Goal: Task Accomplishment & Management: Use online tool/utility

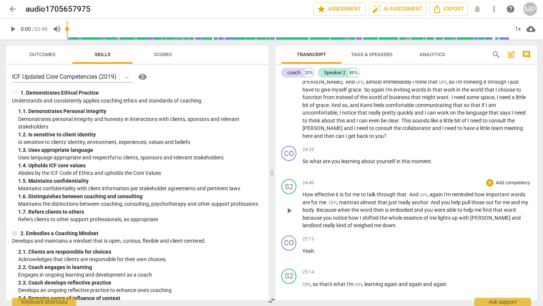
scroll to position [3164, 0]
click at [452, 147] on div "+" at bounding box center [490, 151] width 8 height 8
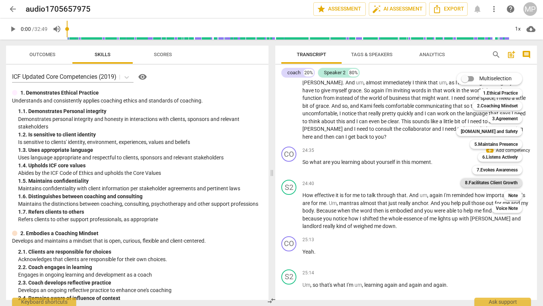
click at [452, 179] on b "8.Facilitates Client Growth" at bounding box center [491, 182] width 53 height 9
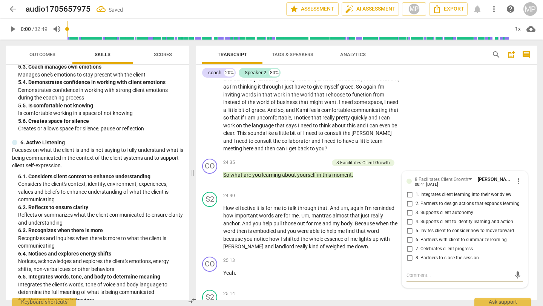
scroll to position [942, 0]
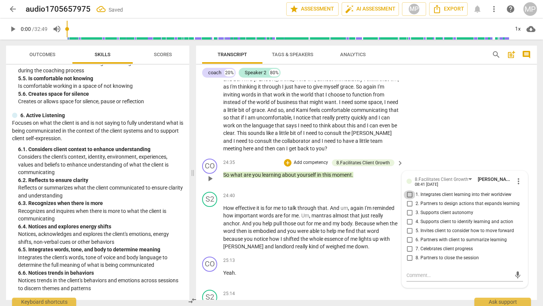
click at [408, 190] on input "1. Integrates client learning into their worldview" at bounding box center [409, 194] width 12 height 9
checkbox input "true"
click at [409, 208] on input "3. Supports client autonomy" at bounding box center [409, 212] width 12 height 9
checkbox input "true"
click at [409, 217] on input "4. Supports client to identify learning and action" at bounding box center [409, 221] width 12 height 9
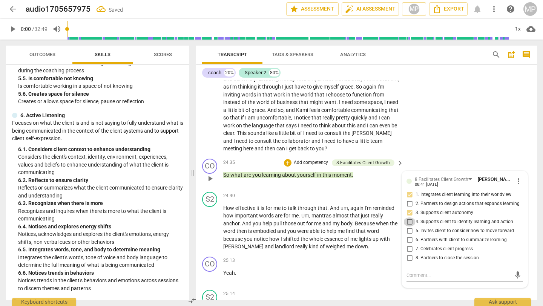
checkbox input "true"
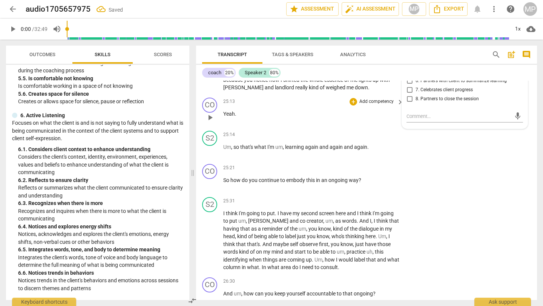
scroll to position [3728, 0]
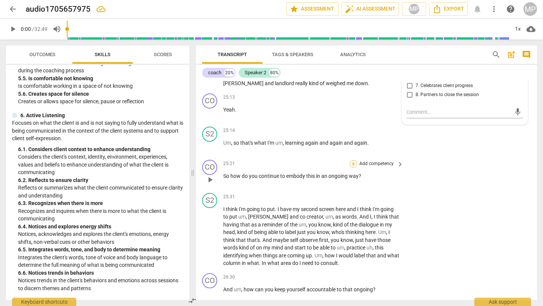
click at [354, 160] on div "+" at bounding box center [353, 164] width 8 height 8
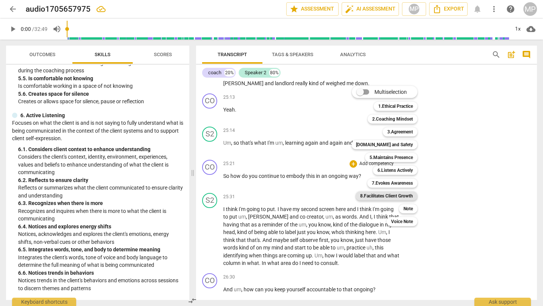
click at [394, 196] on b "8.Facilitates Client Growth" at bounding box center [386, 195] width 53 height 9
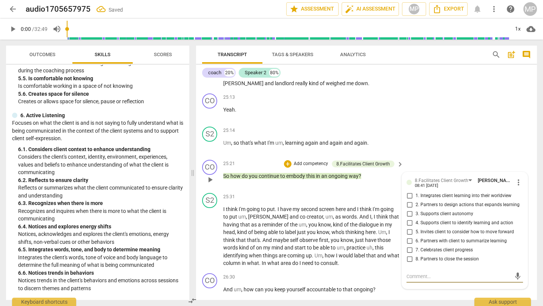
click at [406, 201] on input "2. Partners to design actions that expands learning" at bounding box center [409, 205] width 12 height 9
checkbox input "true"
click at [407, 210] on input "3. Supports client autonomy" at bounding box center [409, 214] width 12 height 9
checkbox input "true"
click at [407, 219] on input "4. Supports client to identify learning and action" at bounding box center [409, 223] width 12 height 9
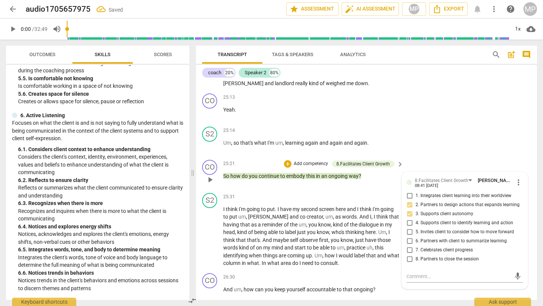
checkbox input "true"
click at [408, 228] on input "5. Invites client to consider how to move forward" at bounding box center [409, 232] width 12 height 9
checkbox input "true"
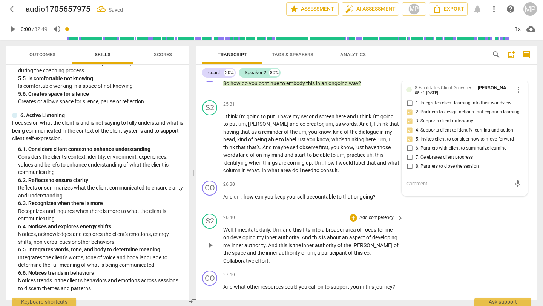
scroll to position [3820, 0]
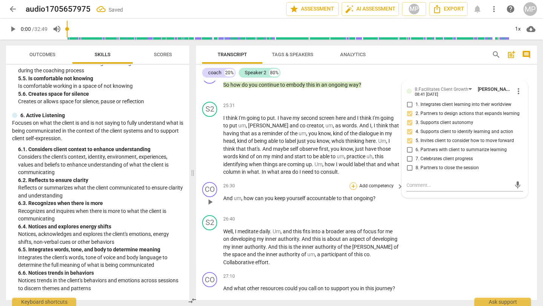
click at [352, 182] on div "+" at bounding box center [353, 186] width 8 height 8
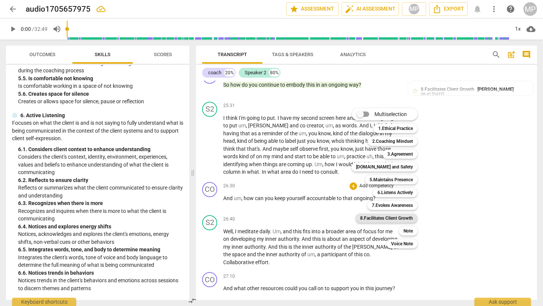
click at [401, 215] on b "8.Facilitates Client Growth" at bounding box center [386, 218] width 53 height 9
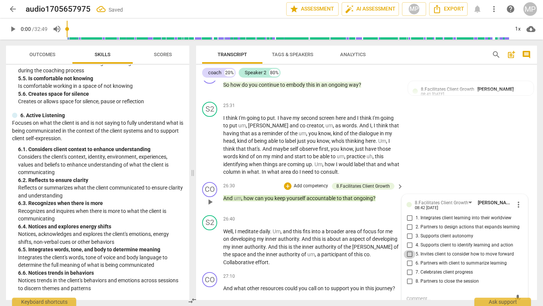
click at [407, 250] on input "5. Invites client to consider how to move forward" at bounding box center [409, 254] width 12 height 9
checkbox input "true"
click at [408, 241] on input "4. Supports client to identify learning and action" at bounding box center [409, 245] width 12 height 9
checkbox input "true"
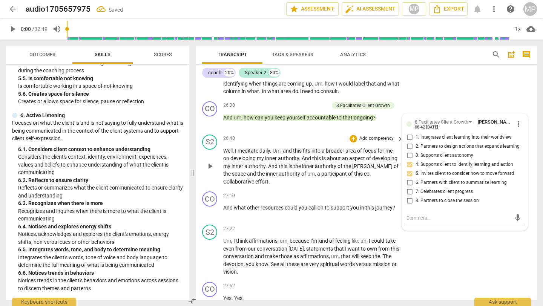
scroll to position [3899, 0]
click at [353, 193] on div "+" at bounding box center [353, 197] width 8 height 8
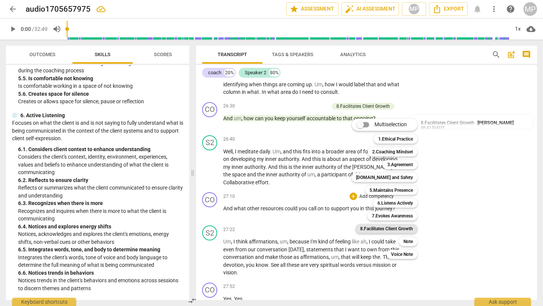
click at [390, 227] on b "8.Facilitates Client Growth" at bounding box center [386, 228] width 53 height 9
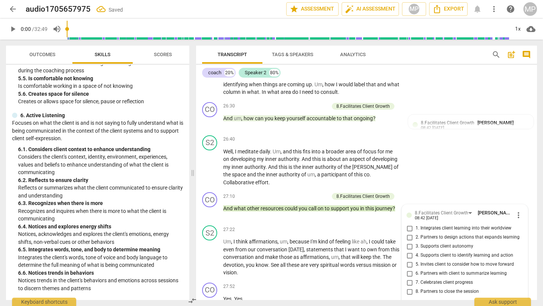
scroll to position [3904, 0]
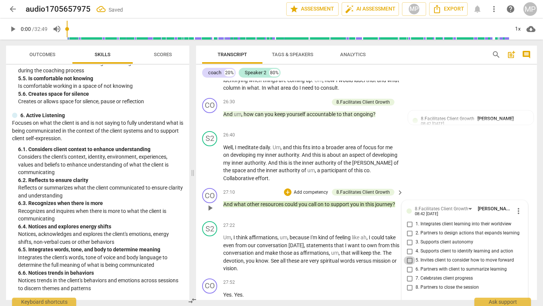
click at [408, 252] on input "5. Invites client to consider how to move forward" at bounding box center [409, 260] width 12 height 9
checkbox input "true"
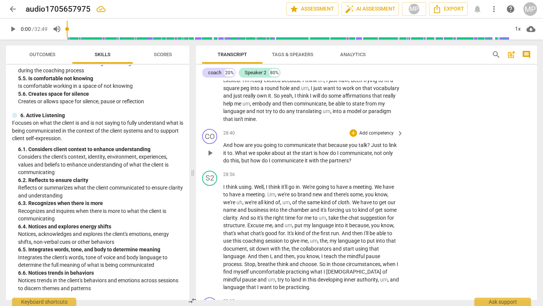
scroll to position [4227, 0]
click at [353, 128] on div "+" at bounding box center [353, 132] width 8 height 8
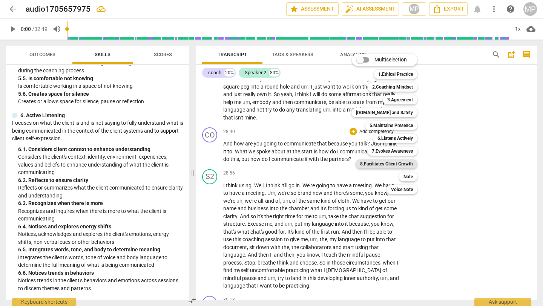
click at [401, 163] on b "8.Facilitates Client Growth" at bounding box center [386, 163] width 53 height 9
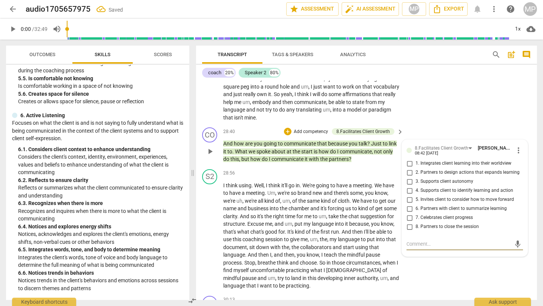
click at [408, 186] on input "4. Supports client to identify learning and action" at bounding box center [409, 190] width 12 height 9
checkbox input "true"
click at [408, 195] on input "5. Invites client to consider how to move forward" at bounding box center [409, 199] width 12 height 9
checkbox input "true"
click at [410, 159] on input "1. Integrates client learning into their worldview" at bounding box center [409, 163] width 12 height 9
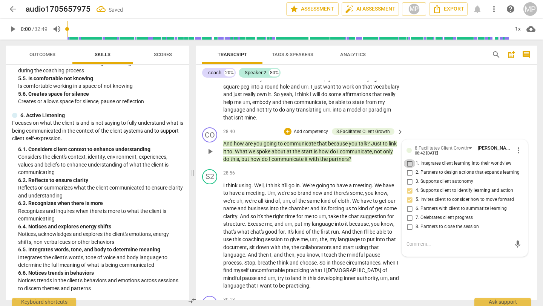
checkbox input "true"
click at [409, 168] on input "2. Partners to design actions that expands learning" at bounding box center [409, 172] width 12 height 9
checkbox input "true"
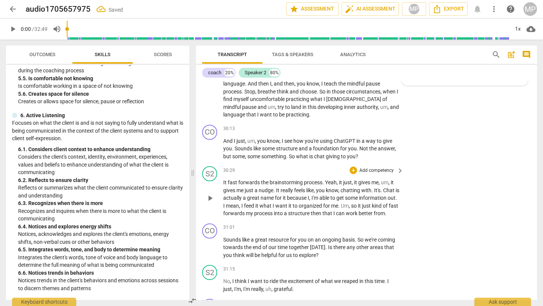
scroll to position [4400, 0]
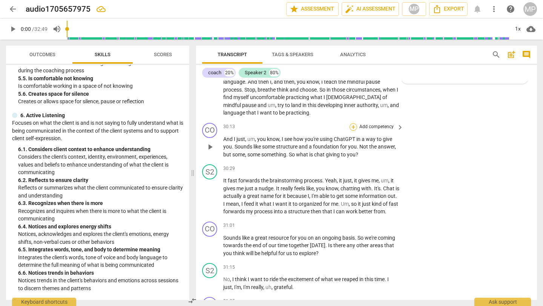
click at [354, 123] on div "+" at bounding box center [353, 127] width 8 height 8
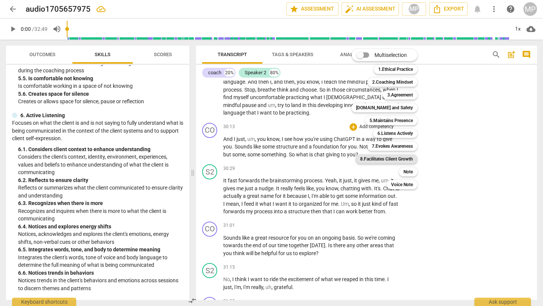
click at [393, 156] on b "8.Facilitates Client Growth" at bounding box center [386, 159] width 53 height 9
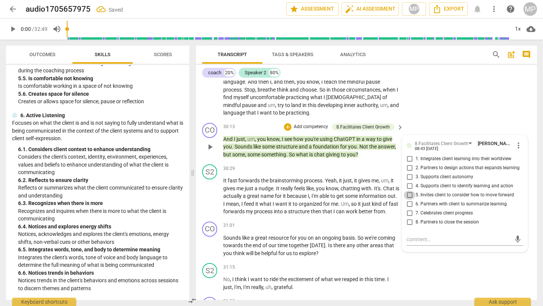
click at [410, 191] on input "5. Invites client to consider how to move forward" at bounding box center [409, 195] width 12 height 9
checkbox input "true"
click at [408, 182] on input "4. Supports client to identify learning and action" at bounding box center [409, 186] width 12 height 9
checkbox input "true"
click at [407, 155] on input "1. Integrates client learning into their worldview" at bounding box center [409, 159] width 12 height 9
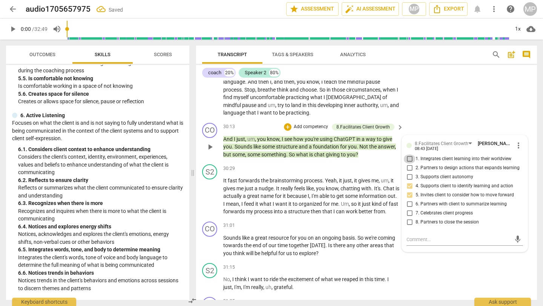
checkbox input "true"
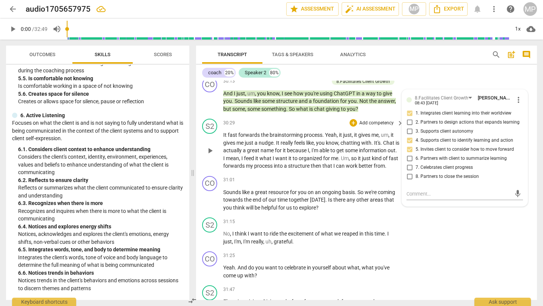
scroll to position [4447, 0]
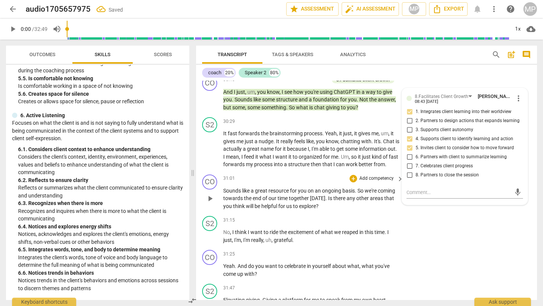
click at [367, 212] on div "CO play_arrow pause 31:01 + Add competency keyboard_arrow_right Sounds like a g…" at bounding box center [366, 193] width 341 height 42
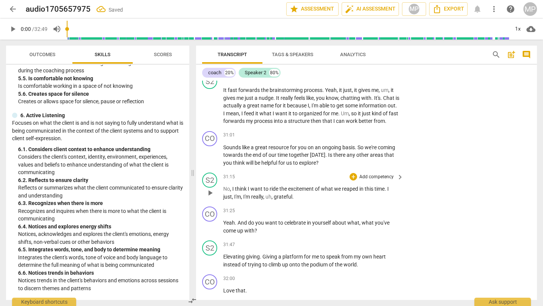
scroll to position [4492, 0]
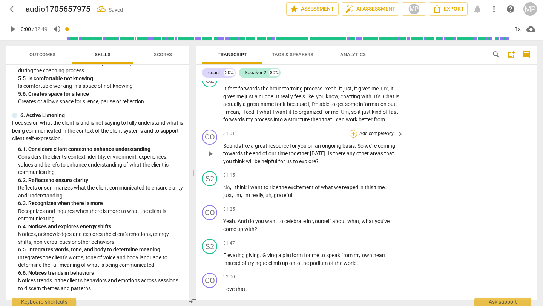
click at [353, 132] on div "+" at bounding box center [353, 134] width 8 height 8
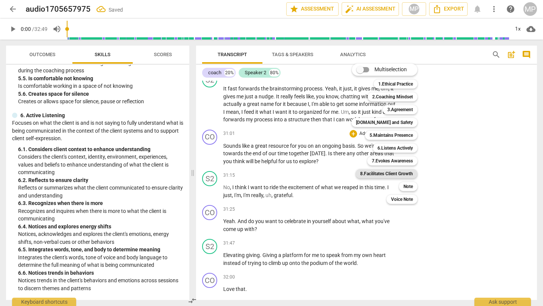
click at [400, 175] on b "8.Facilitates Client Growth" at bounding box center [386, 173] width 53 height 9
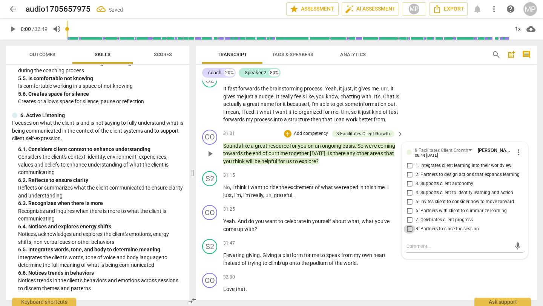
click at [407, 227] on input "8. Partners to close the session" at bounding box center [409, 229] width 12 height 9
checkbox input "true"
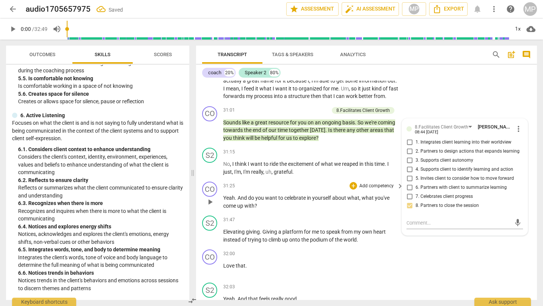
scroll to position [4531, 0]
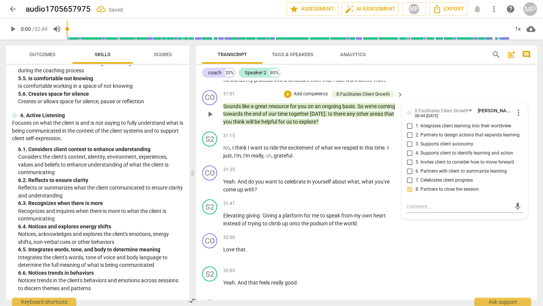
click at [409, 179] on input "7. Celebrates client progress" at bounding box center [409, 180] width 12 height 9
checkbox input "true"
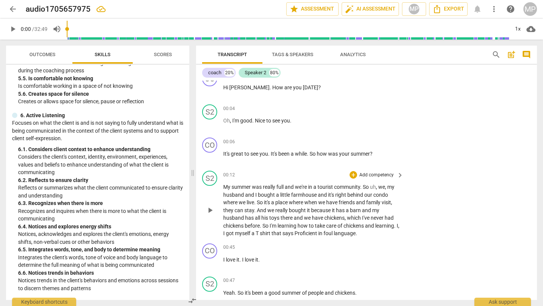
scroll to position [0, 0]
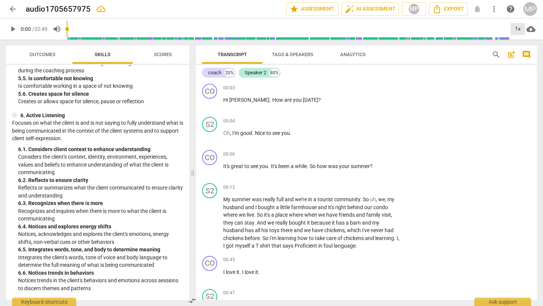
click at [452, 27] on div "1x" at bounding box center [517, 29] width 14 height 12
click at [452, 89] on li "2x" at bounding box center [522, 87] width 25 height 14
click at [11, 25] on span "play_arrow" at bounding box center [12, 29] width 9 height 9
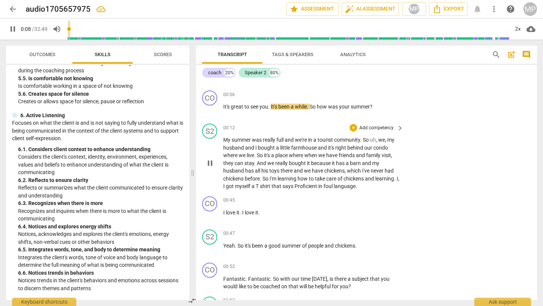
scroll to position [61, 0]
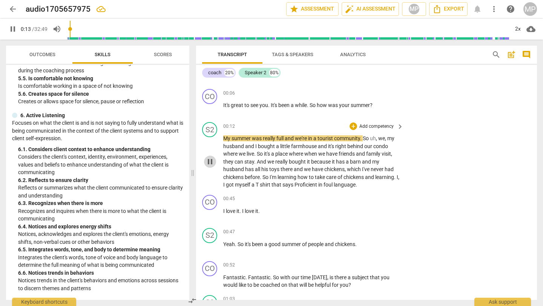
click at [208, 161] on span "pause" at bounding box center [209, 161] width 9 height 9
click at [208, 161] on span "play_arrow" at bounding box center [209, 161] width 9 height 9
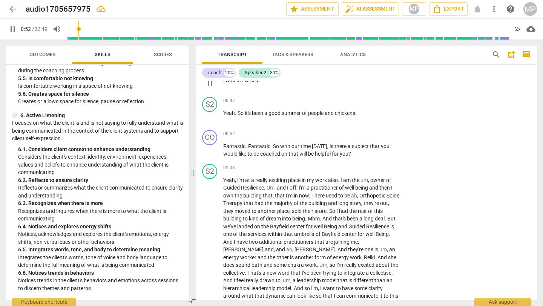
scroll to position [194, 0]
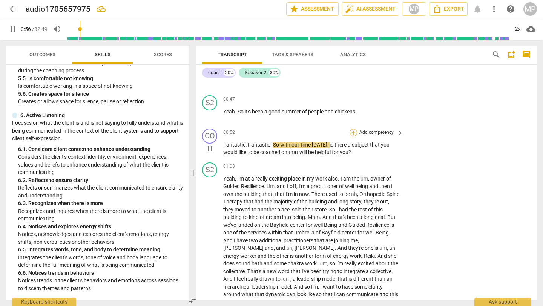
click at [351, 132] on div "+" at bounding box center [353, 133] width 8 height 8
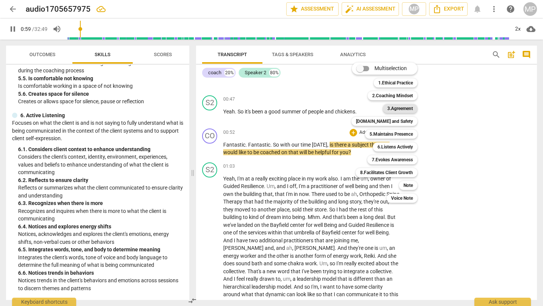
click at [391, 109] on b "3.Agreement" at bounding box center [400, 108] width 26 height 9
type input "60"
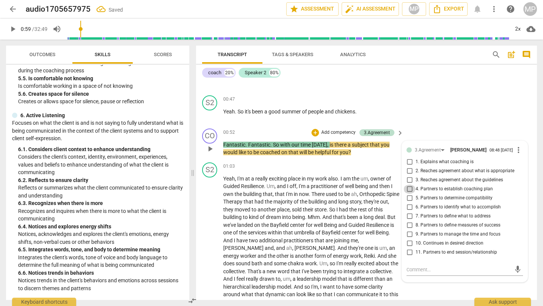
click at [408, 191] on input "4. Partners to establish coaching plan" at bounding box center [409, 189] width 12 height 9
checkbox input "true"
click at [409, 95] on div "S2 play_arrow pause 00:47 + Add competency keyboard_arrow_right Yeah . So it's …" at bounding box center [366, 108] width 341 height 33
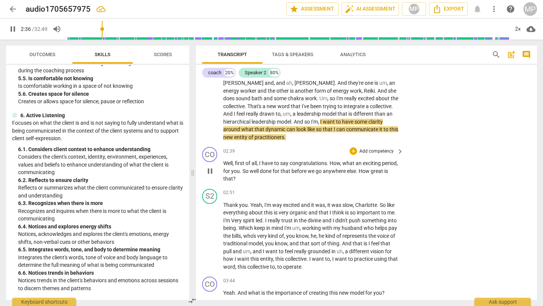
scroll to position [359, 0]
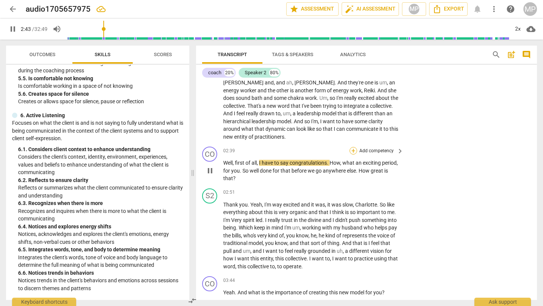
click at [353, 147] on div "+" at bounding box center [353, 151] width 8 height 8
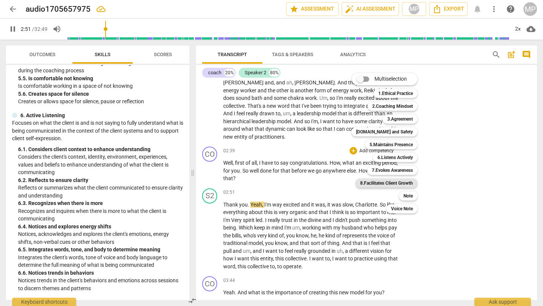
click at [388, 182] on b "8.Facilitates Client Growth" at bounding box center [386, 183] width 53 height 9
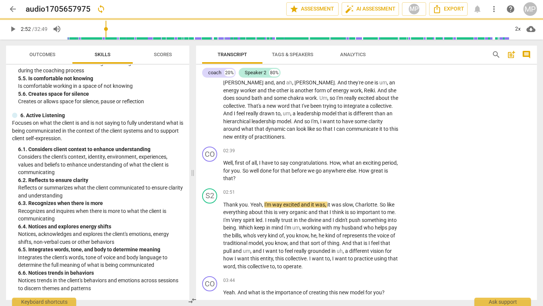
type input "172"
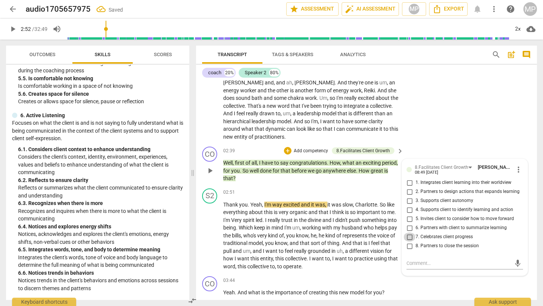
click at [406, 233] on input "7. Celebrates client progress" at bounding box center [409, 237] width 12 height 9
checkbox input "true"
click at [452, 96] on div "S2 play_arrow pause 01:03 + Add competency keyboard_arrow_right Yeah , I'm at a…" at bounding box center [366, 69] width 341 height 150
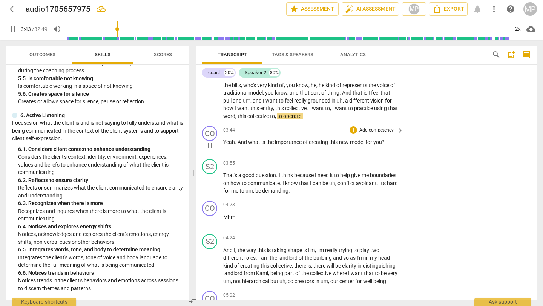
scroll to position [510, 0]
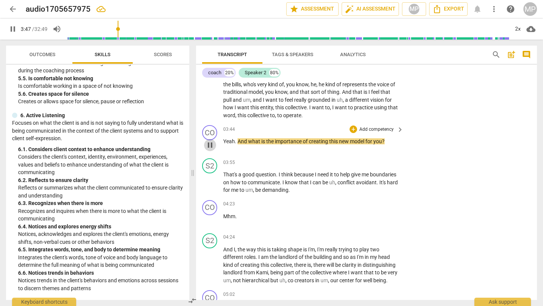
click at [207, 141] on span "pause" at bounding box center [209, 145] width 9 height 9
click at [12, 29] on span "play_arrow" at bounding box center [12, 29] width 9 height 9
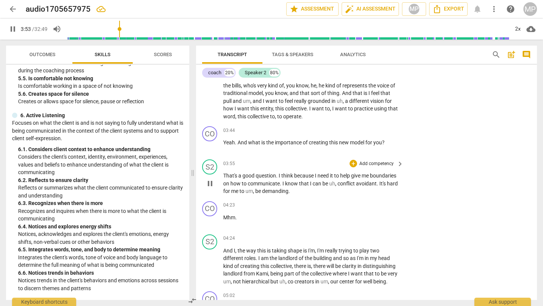
scroll to position [508, 0]
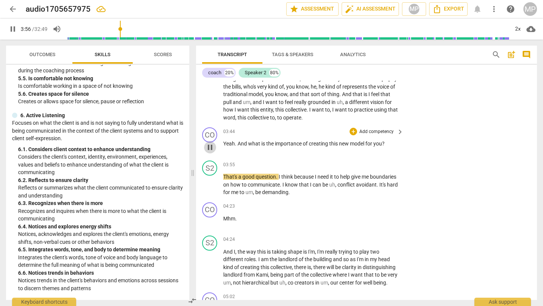
click at [206, 143] on span "pause" at bounding box center [209, 147] width 9 height 9
type input "237"
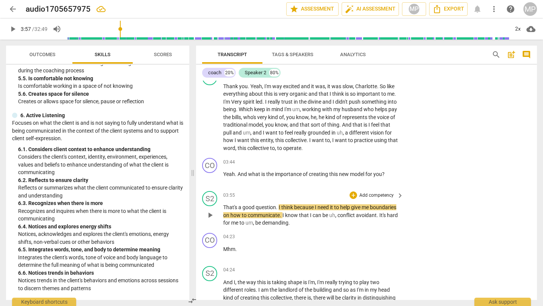
scroll to position [478, 0]
click at [353, 158] on div "+" at bounding box center [353, 162] width 8 height 8
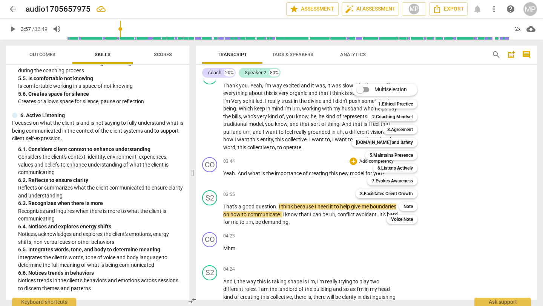
click at [409, 201] on div "Note 9" at bounding box center [412, 206] width 33 height 13
click at [409, 202] on b "Note" at bounding box center [407, 206] width 9 height 9
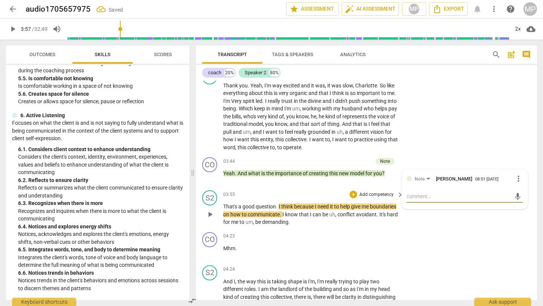
type textarea "?"
type textarea "??"
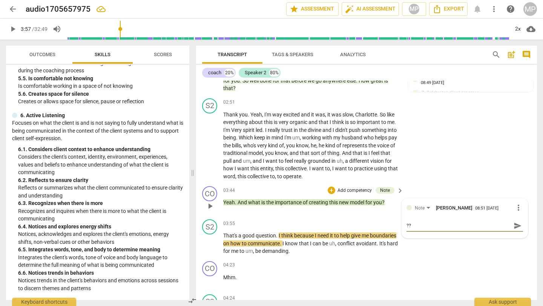
scroll to position [449, 0]
drag, startPoint x: 441, startPoint y: 220, endPoint x: 386, endPoint y: 217, distance: 55.5
click at [386, 217] on div "CO play_arrow pause 00:03 + Add competency keyboard_arrow_right Hi Cammie . How…" at bounding box center [366, 190] width 341 height 219
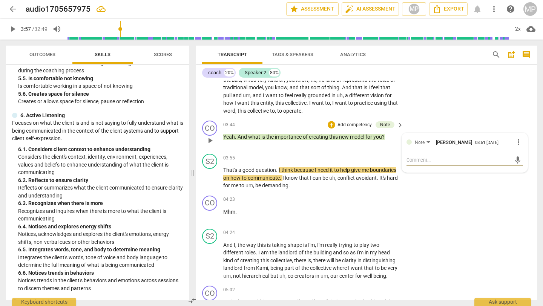
scroll to position [515, 0]
click at [406, 182] on div "S2 play_arrow pause 03:55 + Add competency keyboard_arrow_right That's a good q…" at bounding box center [366, 172] width 341 height 42
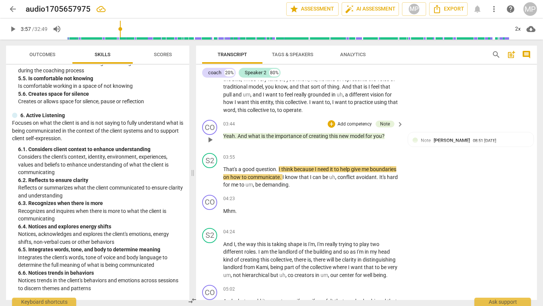
scroll to position [520, 0]
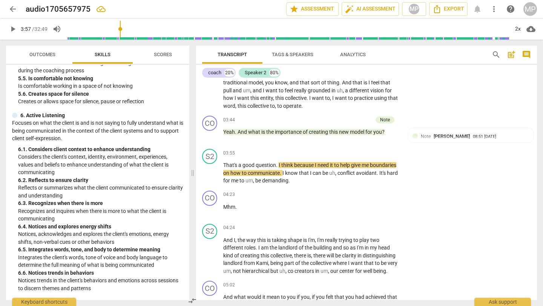
click at [9, 28] on span "play_arrow" at bounding box center [12, 29] width 9 height 9
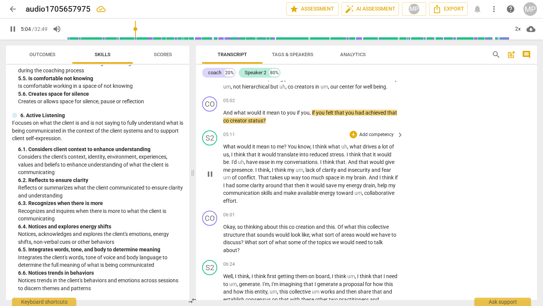
scroll to position [703, 0]
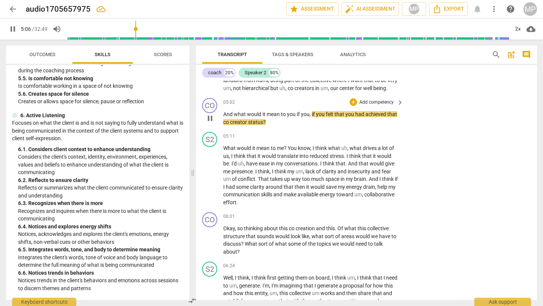
click at [211, 119] on span "pause" at bounding box center [209, 118] width 9 height 9
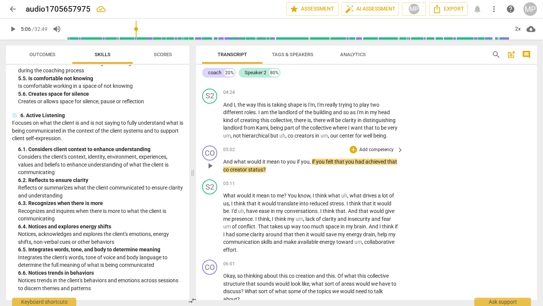
scroll to position [656, 0]
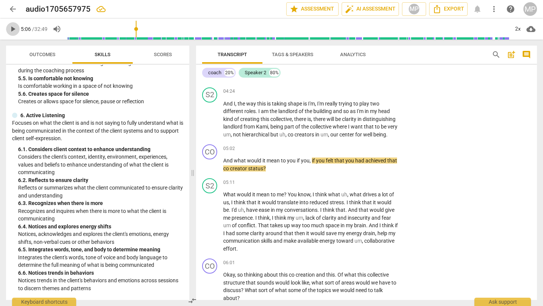
click at [9, 25] on span "play_arrow" at bounding box center [12, 29] width 9 height 9
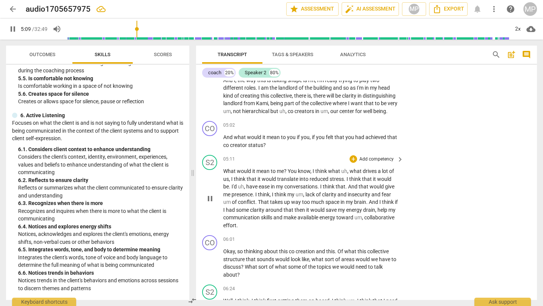
scroll to position [664, 0]
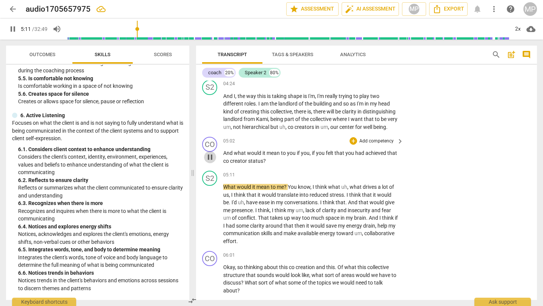
click at [213, 157] on span "pause" at bounding box center [209, 157] width 9 height 9
click at [207, 153] on span "play_arrow" at bounding box center [209, 157] width 9 height 9
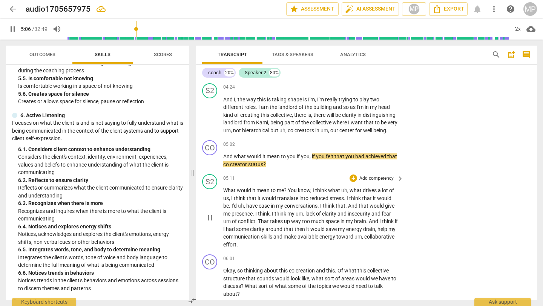
scroll to position [656, 0]
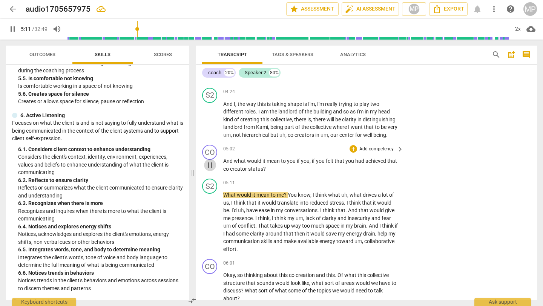
click at [210, 166] on span "pause" at bounding box center [209, 165] width 9 height 9
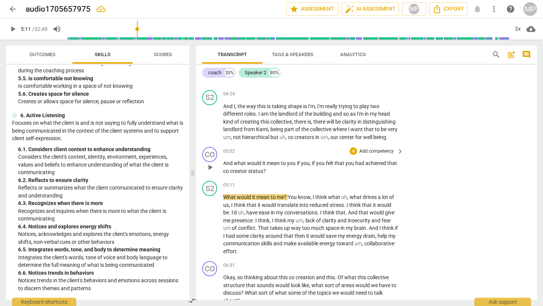
scroll to position [647, 0]
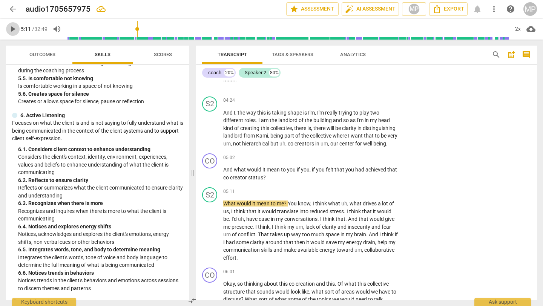
click at [11, 28] on span "play_arrow" at bounding box center [12, 29] width 9 height 9
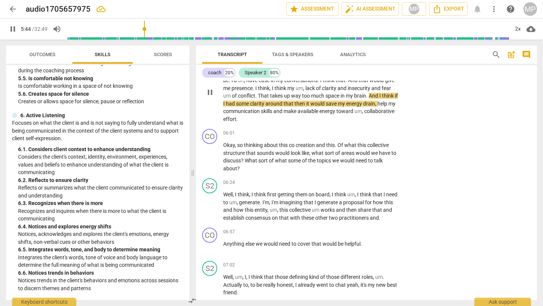
scroll to position [790, 0]
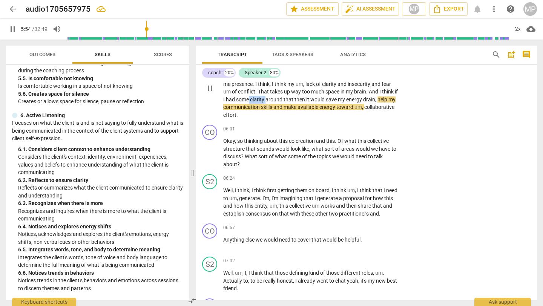
drag, startPoint x: 271, startPoint y: 100, endPoint x: 252, endPoint y: 98, distance: 18.5
click at [252, 98] on p "What would it mean to me ? You know , I think what uh , what drives a lot of us…" at bounding box center [311, 88] width 176 height 62
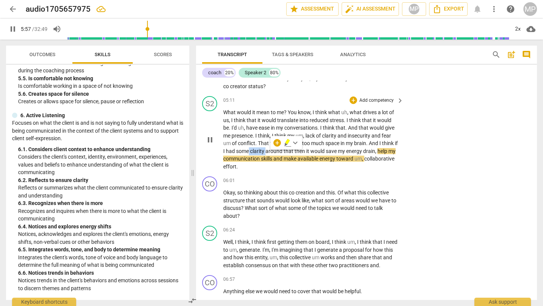
scroll to position [737, 0]
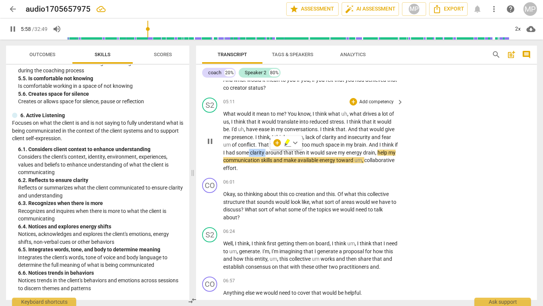
click at [354, 98] on div "+ Add competency" at bounding box center [371, 102] width 45 height 8
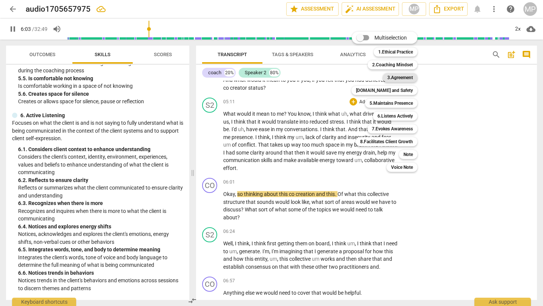
click at [405, 76] on b "3.Agreement" at bounding box center [400, 77] width 26 height 9
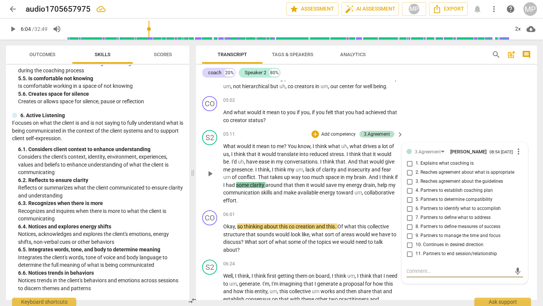
scroll to position [702, 0]
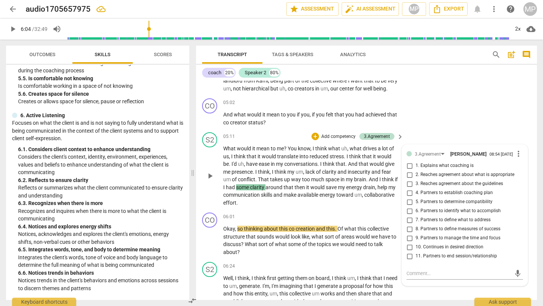
click at [307, 209] on div "S2 play_arrow pause 05:11 + Add competency 3.Agreement keyboard_arrow_right Wha…" at bounding box center [366, 169] width 341 height 80
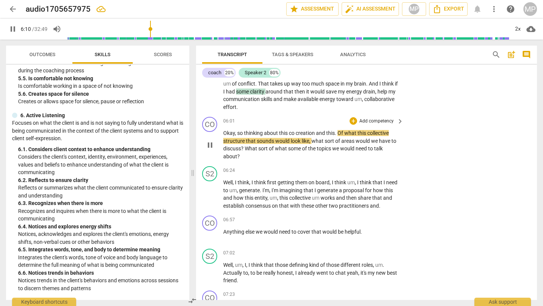
scroll to position [798, 0]
click at [351, 120] on div "+" at bounding box center [353, 121] width 8 height 8
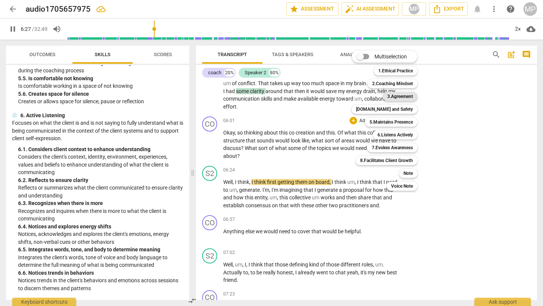
click at [400, 98] on b "3.Agreement" at bounding box center [400, 96] width 26 height 9
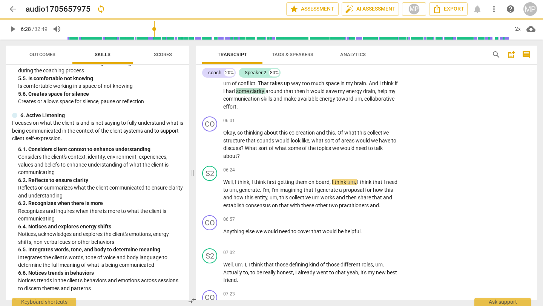
type input "388"
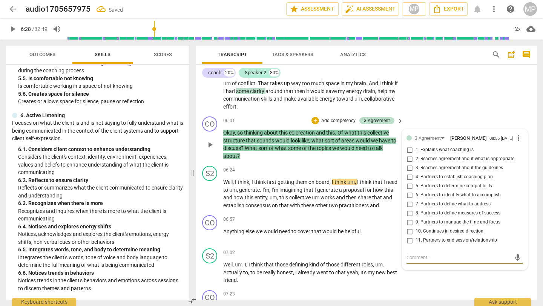
click at [408, 179] on input "4. Partners to establish coaching plan" at bounding box center [409, 177] width 12 height 9
checkbox input "true"
click at [410, 207] on input "7. Partners to define what to address" at bounding box center [409, 204] width 12 height 9
checkbox input "true"
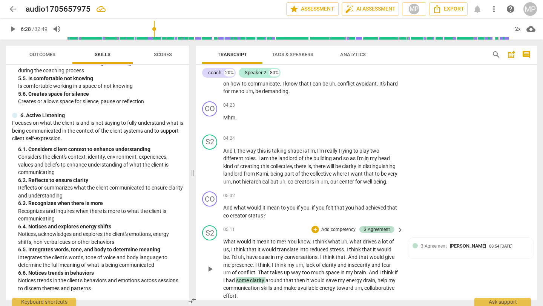
scroll to position [605, 0]
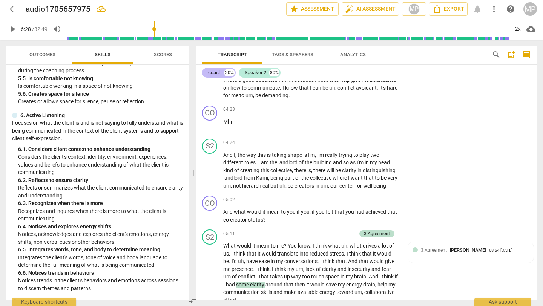
click at [216, 70] on div "coach" at bounding box center [214, 73] width 13 height 8
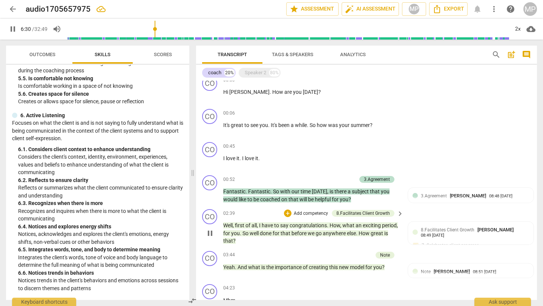
scroll to position [0, 0]
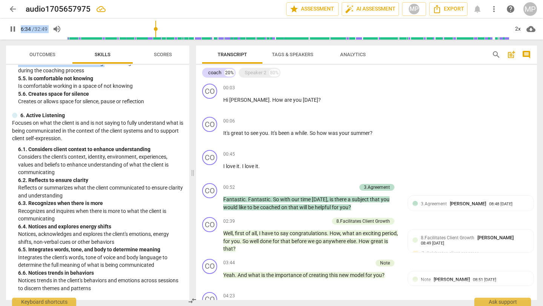
drag, startPoint x: 106, startPoint y: 65, endPoint x: 10, endPoint y: 28, distance: 103.3
click at [9, 28] on div "arrow_back audio1705657975 edit star Assessment auto_fix_high AI Assessment MP …" at bounding box center [271, 153] width 543 height 306
click at [9, 27] on span "pause" at bounding box center [12, 29] width 9 height 9
type input "397"
click at [248, 76] on div "Speaker 2" at bounding box center [255, 73] width 21 height 8
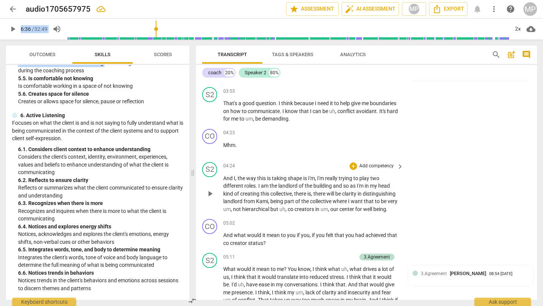
scroll to position [584, 0]
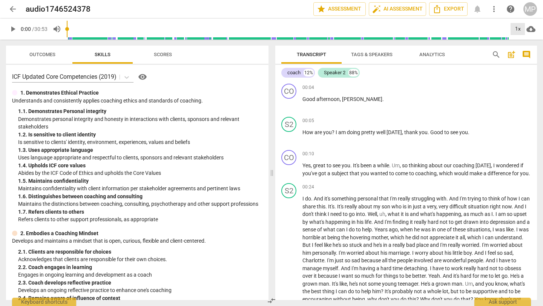
click at [452, 24] on div "1x" at bounding box center [517, 29] width 14 height 12
click at [452, 83] on li "2x" at bounding box center [522, 87] width 25 height 14
click at [14, 27] on span "play_arrow" at bounding box center [12, 29] width 9 height 9
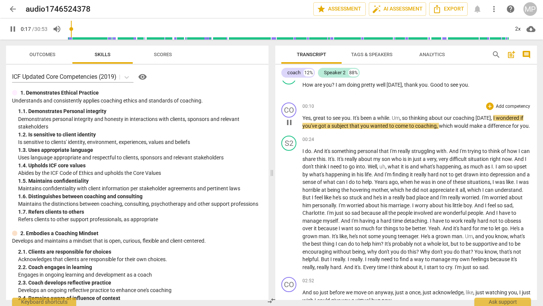
scroll to position [44, 0]
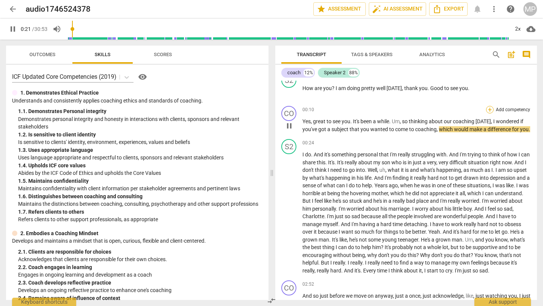
click at [452, 109] on div "+" at bounding box center [490, 110] width 8 height 8
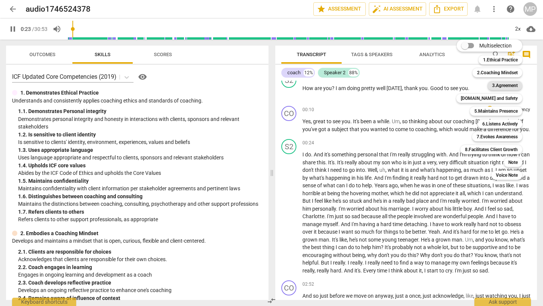
click at [452, 88] on b "3.Agreement" at bounding box center [505, 85] width 26 height 9
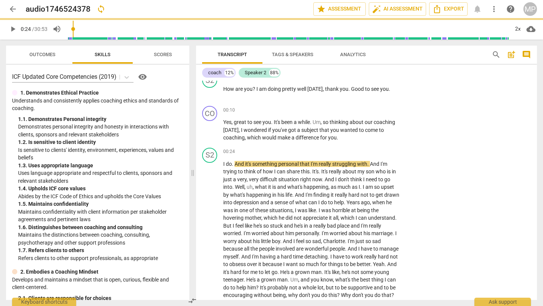
type input "25"
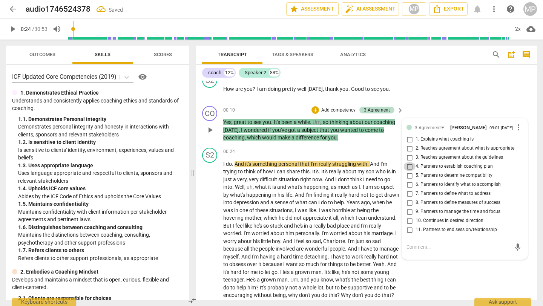
click at [410, 166] on input "4. Partners to establish coaching plan" at bounding box center [409, 166] width 12 height 9
checkbox input "true"
click at [438, 113] on div "CO play_arrow pause 00:10 + Add competency 3.Agreement keyboard_arrow_right Yes…" at bounding box center [366, 124] width 341 height 42
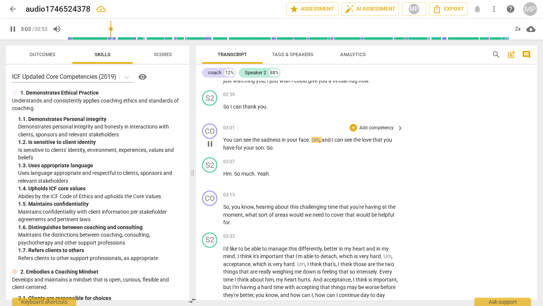
scroll to position [320, 0]
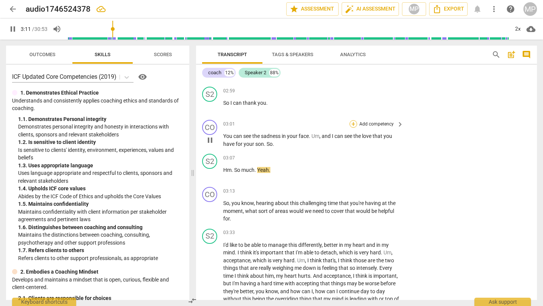
click at [351, 124] on div "+" at bounding box center [353, 124] width 8 height 8
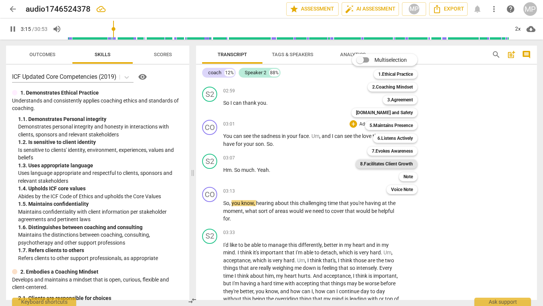
click at [401, 165] on b "8.Facilitates Client Growth" at bounding box center [386, 163] width 53 height 9
type input "196"
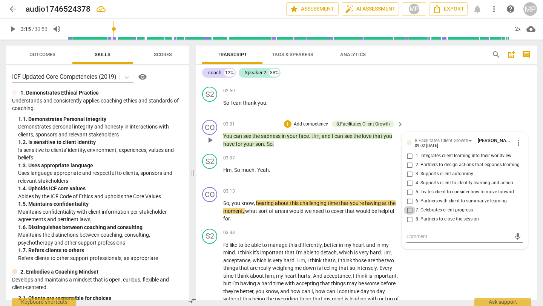
click at [407, 210] on input "7. Celebrates client progress" at bounding box center [409, 210] width 12 height 9
checkbox input "true"
click at [427, 252] on div "S2 play_arrow pause 03:33 + Add competency keyboard_arrow_right I'd like to be …" at bounding box center [366, 270] width 341 height 88
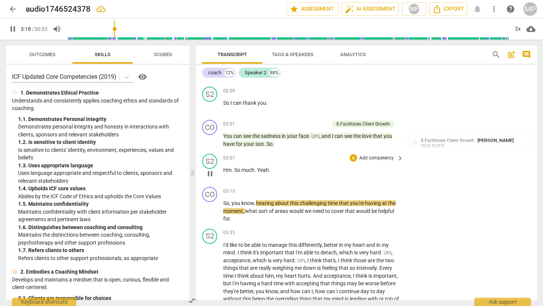
click at [320, 166] on div "03:07 + Add competency keyboard_arrow_right Hm . So much . Yeah ." at bounding box center [313, 167] width 181 height 27
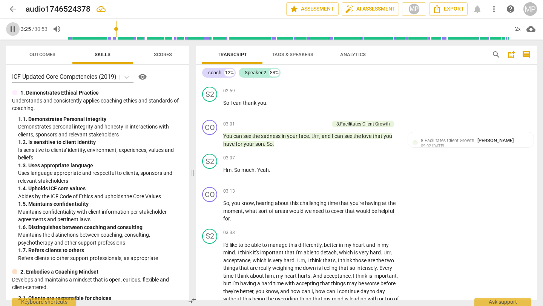
click at [12, 26] on span "pause" at bounding box center [12, 29] width 9 height 9
click at [14, 29] on span "play_arrow" at bounding box center [12, 29] width 9 height 9
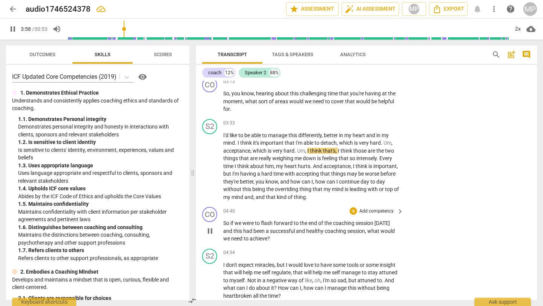
scroll to position [426, 0]
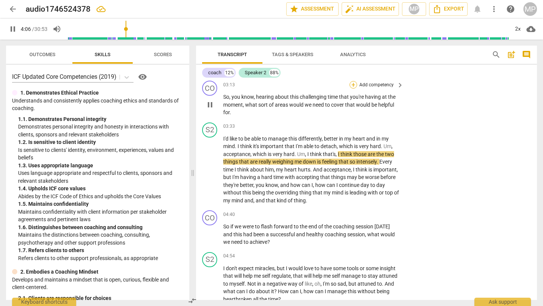
click at [351, 83] on div "+" at bounding box center [353, 85] width 8 height 8
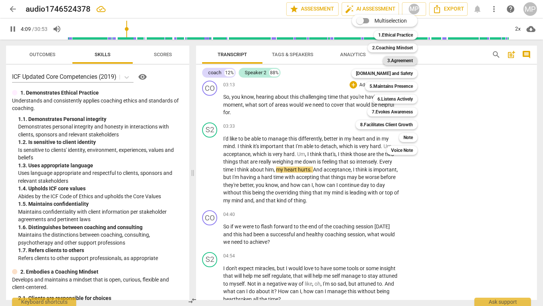
click at [403, 59] on b "3.Agreement" at bounding box center [400, 60] width 26 height 9
type input "250"
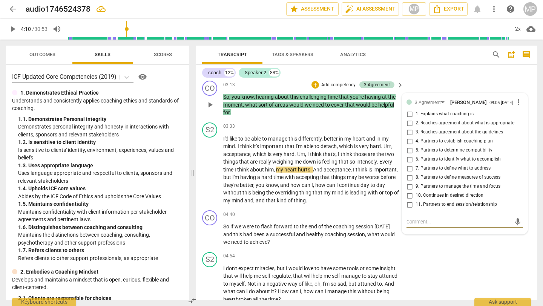
click at [410, 170] on input "7. Partners to define what to address" at bounding box center [409, 168] width 12 height 9
checkbox input "true"
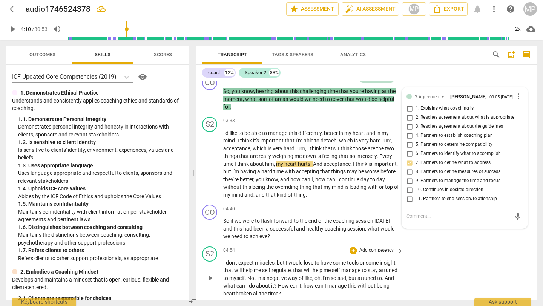
scroll to position [435, 0]
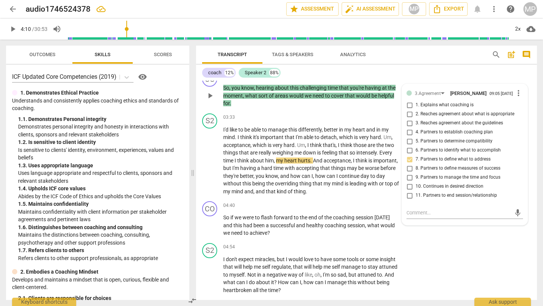
click at [408, 135] on input "4. Partners to establish coaching plan" at bounding box center [409, 132] width 12 height 9
checkbox input "true"
click at [12, 25] on span "play_arrow" at bounding box center [12, 29] width 9 height 9
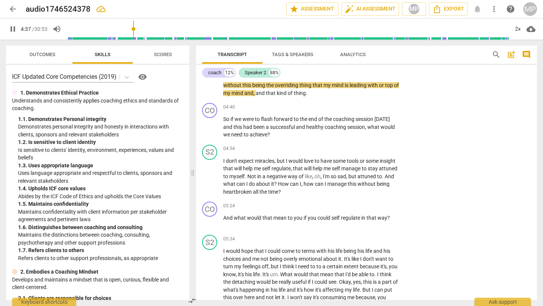
scroll to position [538, 0]
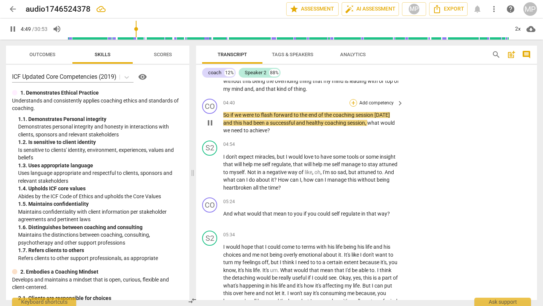
click at [353, 102] on div "+" at bounding box center [353, 103] width 8 height 8
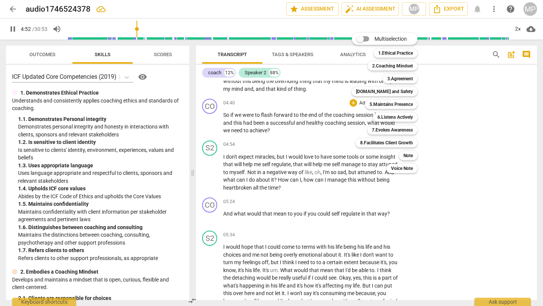
click at [400, 84] on div "3.Agreement 3" at bounding box center [404, 78] width 49 height 13
click at [400, 83] on b "3.Agreement" at bounding box center [400, 78] width 26 height 9
type input "294"
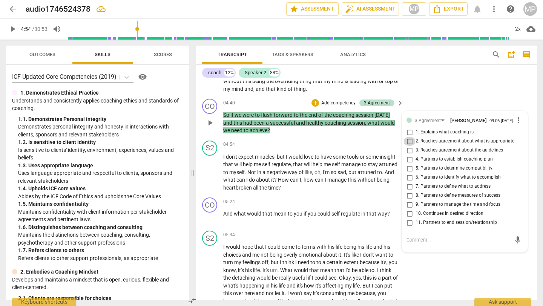
click at [410, 141] on input "2. Reaches agreement about what is appropriate" at bounding box center [409, 141] width 12 height 9
click at [409, 142] on input "2. Reaches agreement about what is appropriate" at bounding box center [409, 141] width 12 height 9
checkbox input "true"
click at [409, 154] on input "3. Reaches agreement about the guidelines" at bounding box center [409, 150] width 12 height 9
checkbox input "true"
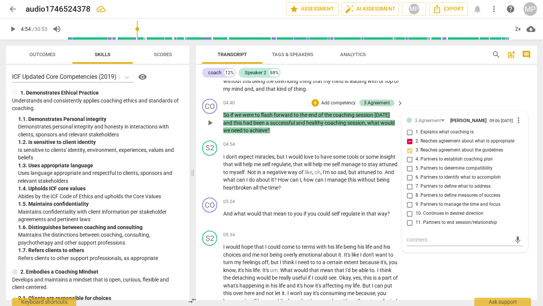
click at [409, 144] on input "2. Reaches agreement about what is appropriate" at bounding box center [409, 141] width 12 height 9
checkbox input "false"
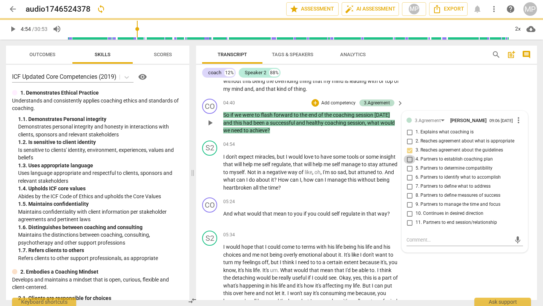
click at [410, 161] on input "4. Partners to establish coaching plan" at bounding box center [409, 159] width 12 height 9
checkbox input "true"
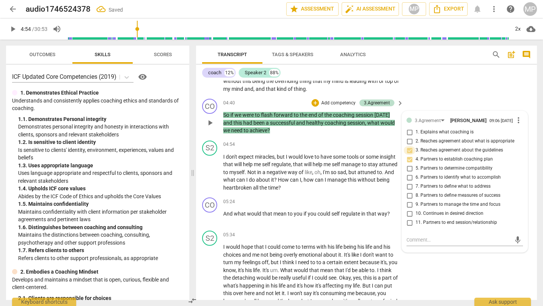
click at [409, 152] on input "3. Reaches agreement about the guidelines" at bounding box center [409, 150] width 12 height 9
checkbox input "false"
click at [409, 179] on input "6. Partners to identify what to accomplish" at bounding box center [409, 177] width 12 height 9
checkbox input "true"
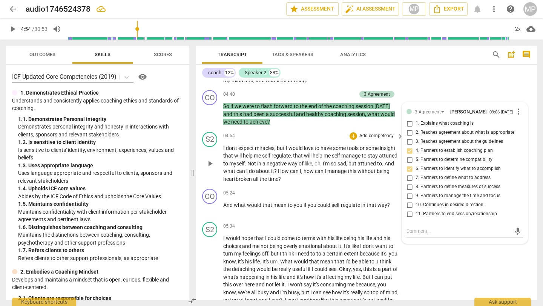
scroll to position [542, 0]
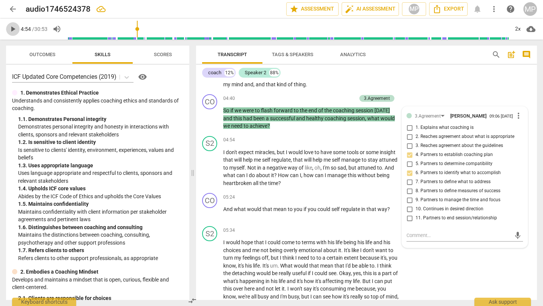
click at [11, 25] on span "play_arrow" at bounding box center [12, 29] width 9 height 9
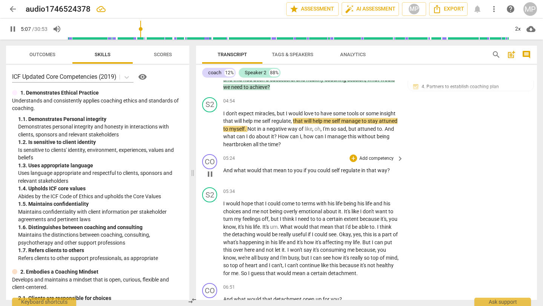
scroll to position [584, 0]
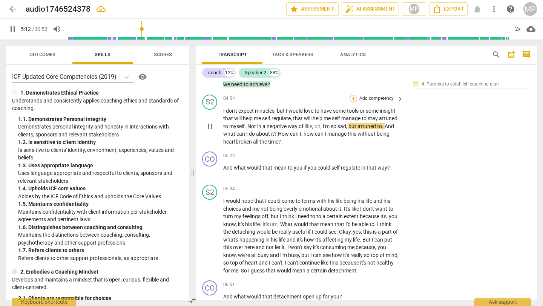
click at [351, 98] on div "+" at bounding box center [353, 99] width 8 height 8
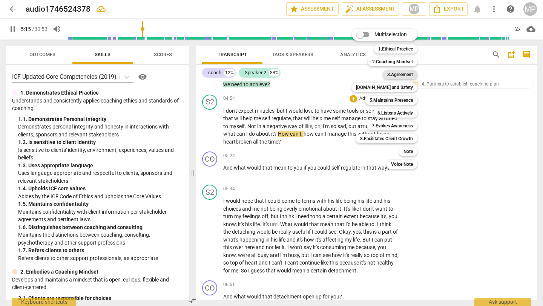
click at [406, 74] on b "3.Agreement" at bounding box center [400, 74] width 26 height 9
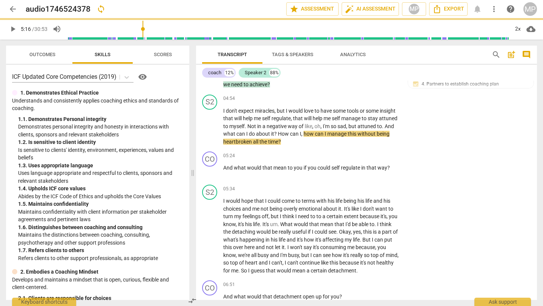
type input "317"
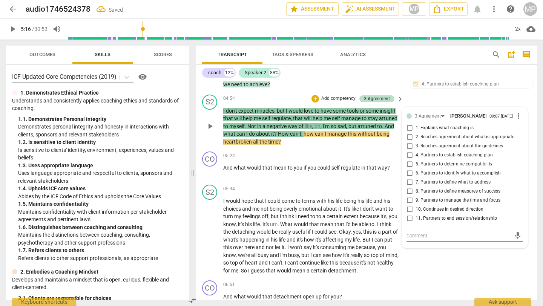
click at [409, 193] on input "8. Partners to define measures of success" at bounding box center [409, 191] width 12 height 9
checkbox input "true"
click at [13, 25] on span "play_arrow" at bounding box center [12, 29] width 9 height 9
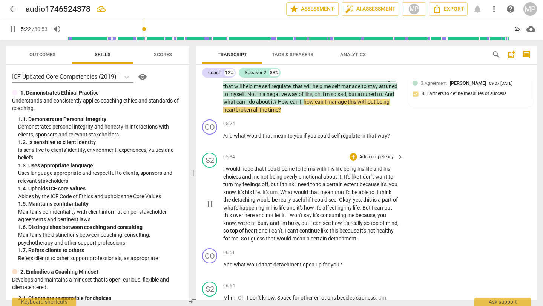
scroll to position [619, 0]
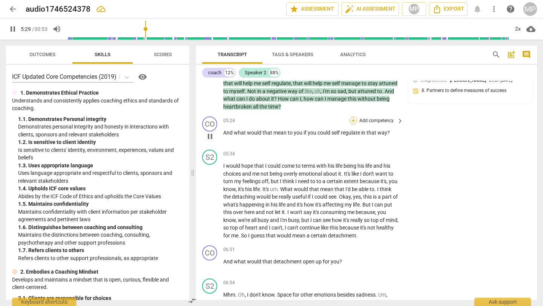
click at [350, 121] on div "+" at bounding box center [353, 121] width 8 height 8
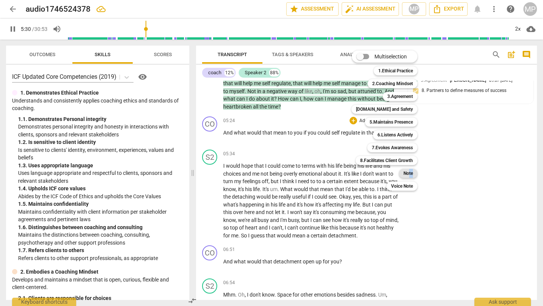
click at [408, 178] on div "Note 9" at bounding box center [412, 173] width 33 height 13
click at [406, 172] on b "Note" at bounding box center [407, 173] width 9 height 9
type input "333"
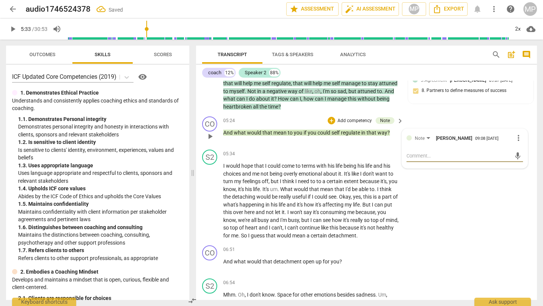
type textarea "G"
type textarea "Go"
type textarea "Gol"
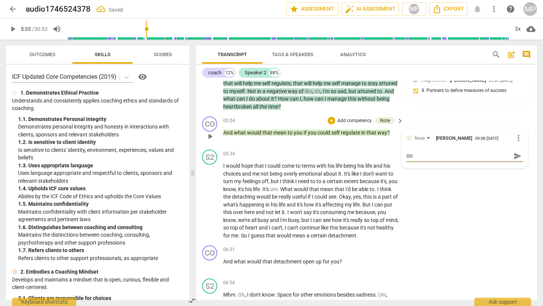
type textarea "Gol"
type textarea "Gold"
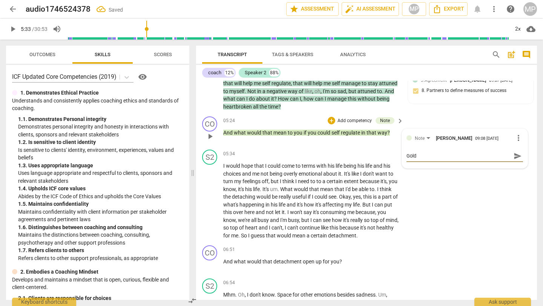
type textarea "Gold s"
type textarea "Gold st"
type textarea "Gold sta"
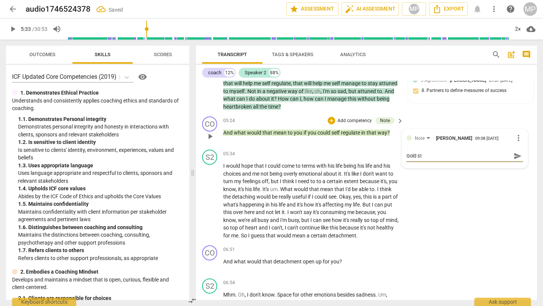
type textarea "Gold sta"
type textarea "Gold star"
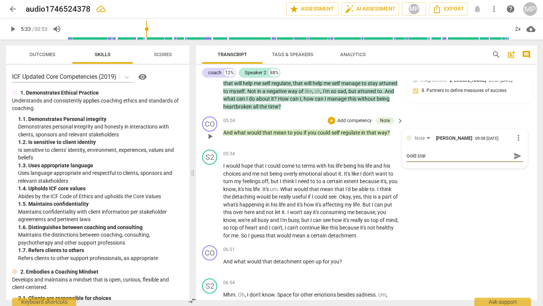
type textarea "Gold star M"
type textarea "Gold star MC"
type textarea "Gold star MCC"
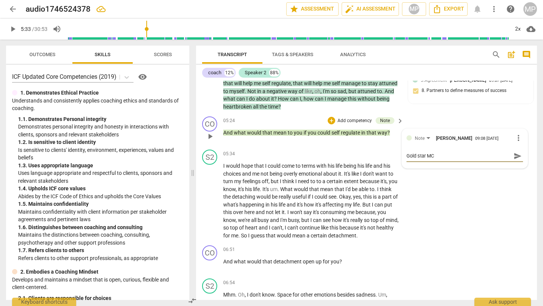
type textarea "Gold star MCC"
click at [452, 159] on span "send" at bounding box center [517, 159] width 8 height 8
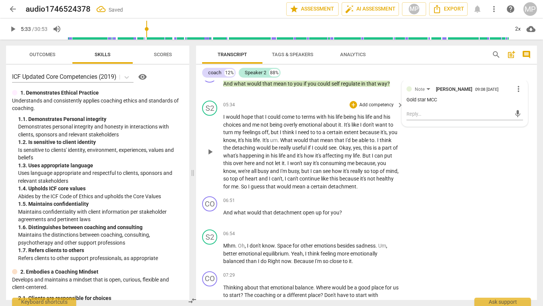
scroll to position [669, 0]
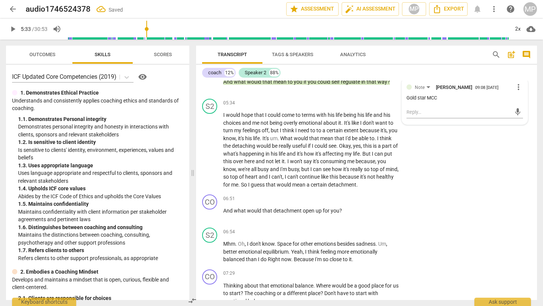
click at [12, 31] on span "play_arrow" at bounding box center [12, 29] width 9 height 9
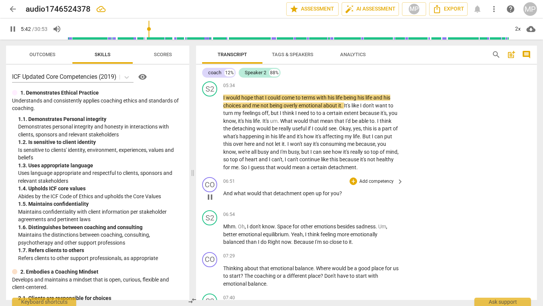
scroll to position [690, 0]
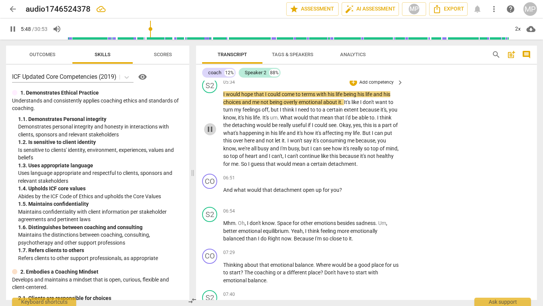
click at [210, 130] on span "pause" at bounding box center [209, 129] width 9 height 9
click at [15, 29] on span "play_arrow" at bounding box center [12, 29] width 9 height 9
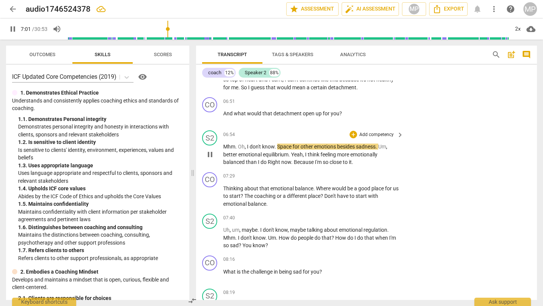
scroll to position [767, 0]
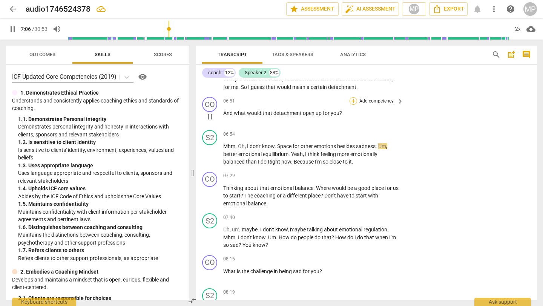
click at [351, 100] on div "+" at bounding box center [353, 101] width 8 height 8
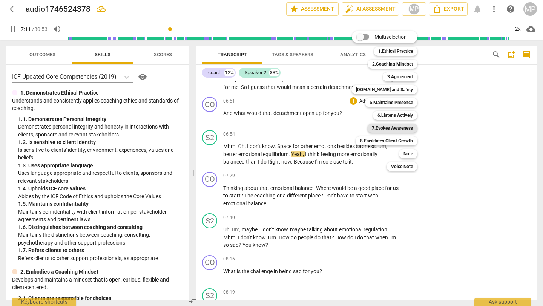
click at [397, 126] on b "7.Evokes Awareness" at bounding box center [392, 128] width 41 height 9
type input "432"
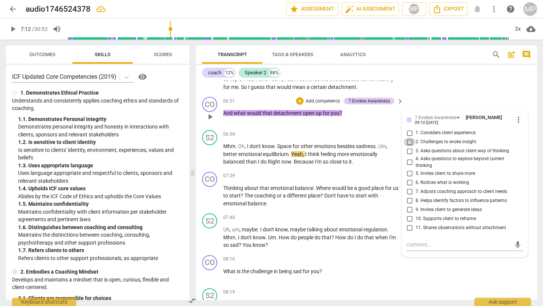
click at [410, 142] on input "2. Challenges to evoke insight" at bounding box center [409, 142] width 12 height 9
checkbox input "true"
click at [409, 157] on label "4. Asks questions to explore beyond current thinking" at bounding box center [461, 162] width 116 height 13
click at [409, 158] on input "4. Asks questions to explore beyond current thinking" at bounding box center [409, 162] width 12 height 9
click at [409, 161] on input "4. Asks questions to explore beyond current thinking" at bounding box center [409, 162] width 12 height 9
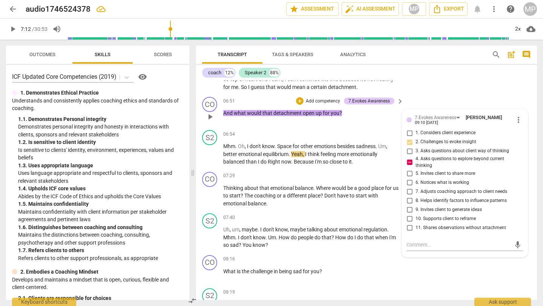
click at [409, 162] on input "4. Asks questions to explore beyond current thinking" at bounding box center [409, 162] width 12 height 9
checkbox input "true"
click at [8, 30] on span "play_arrow" at bounding box center [12, 29] width 9 height 9
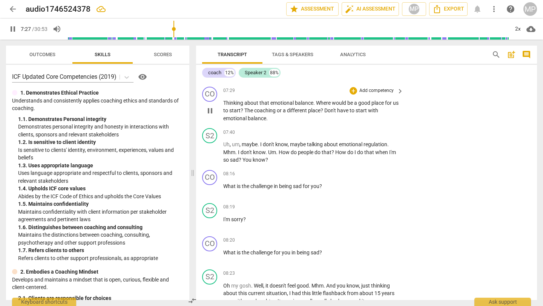
scroll to position [857, 0]
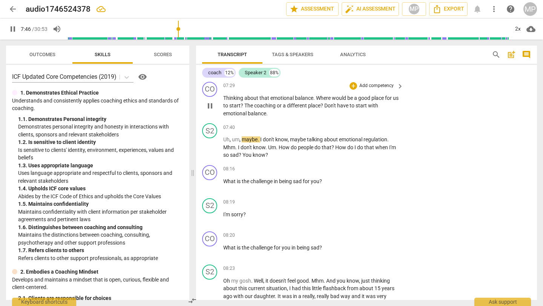
click at [349, 83] on div "+ Add competency" at bounding box center [371, 86] width 45 height 8
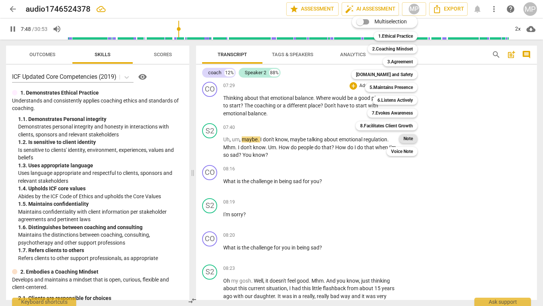
click at [413, 139] on div "Note" at bounding box center [408, 138] width 18 height 9
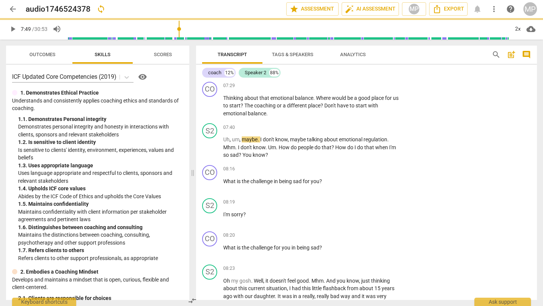
type input "469"
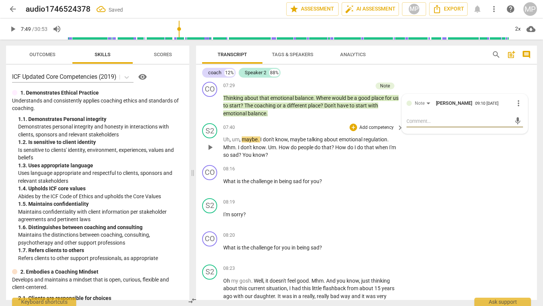
type textarea "G"
type textarea "Go"
type textarea "Goo"
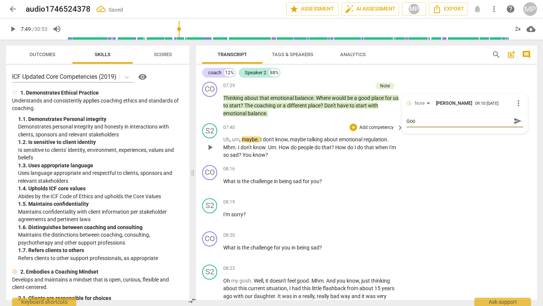
type textarea "Good"
type textarea "Good c"
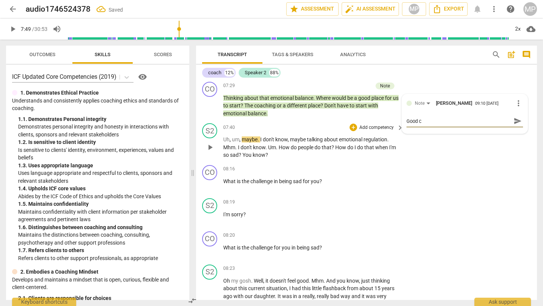
type textarea "Good ca"
type textarea "Good cat"
type textarea "Good catc"
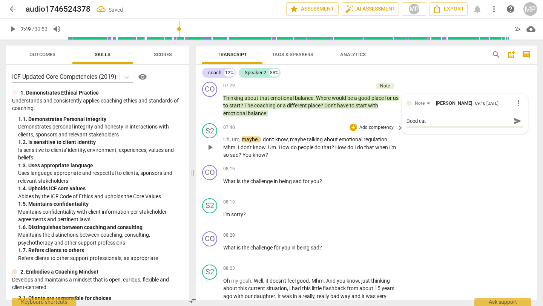
type textarea "Good catc"
type textarea "Good catch"
click at [452, 118] on span "send" at bounding box center [517, 121] width 8 height 8
click at [11, 27] on span "play_arrow" at bounding box center [12, 29] width 9 height 9
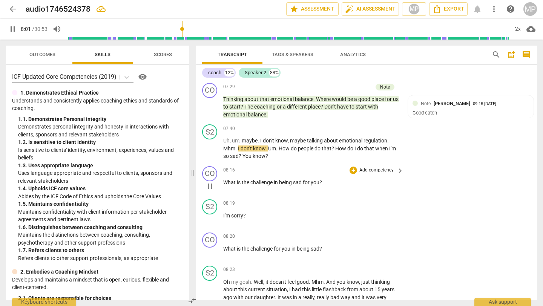
scroll to position [859, 0]
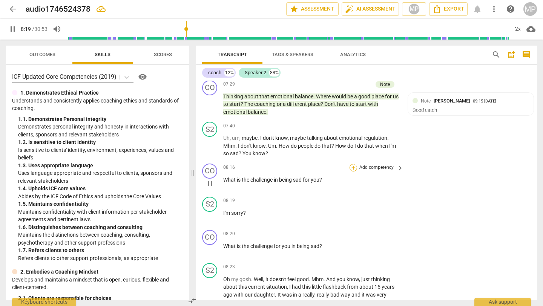
click at [352, 168] on div "+" at bounding box center [353, 168] width 8 height 8
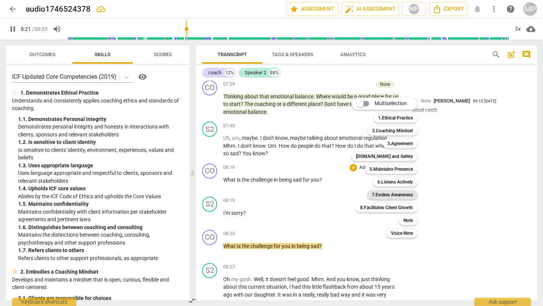
click at [402, 192] on b "7.Evokes Awareness" at bounding box center [392, 194] width 41 height 9
type input "502"
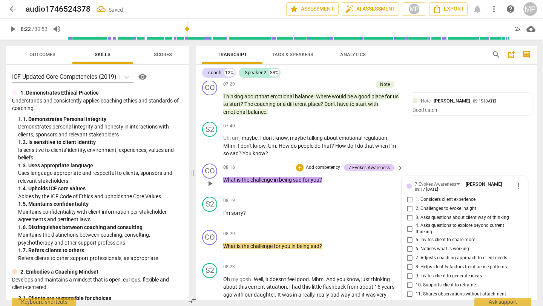
scroll to position [980, 0]
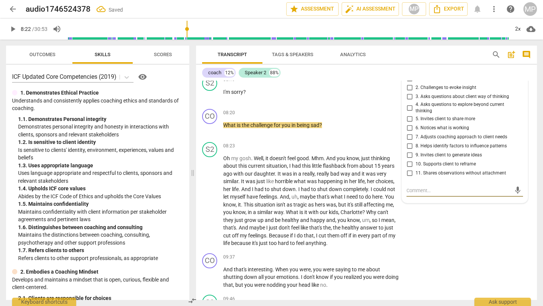
click at [407, 106] on input "4. Asks questions to explore beyond current thinking" at bounding box center [409, 107] width 12 height 9
checkbox input "true"
click at [407, 121] on input "5. Invites client to share more" at bounding box center [409, 119] width 12 height 9
checkbox input "true"
click at [385, 110] on p "Add competency" at bounding box center [376, 113] width 36 height 7
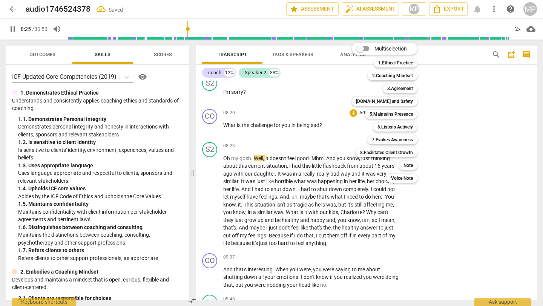
click at [452, 85] on div at bounding box center [271, 153] width 543 height 306
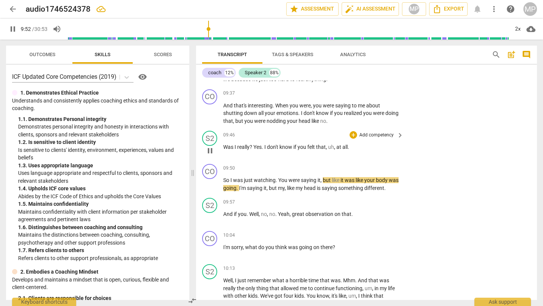
scroll to position [1144, 0]
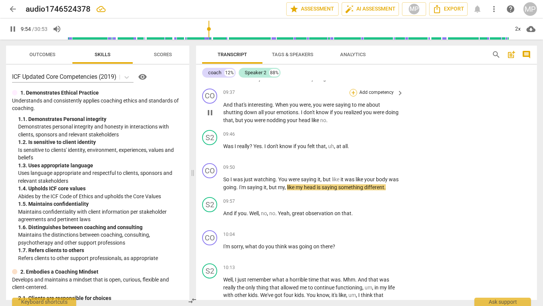
click at [354, 90] on div "+" at bounding box center [353, 93] width 8 height 8
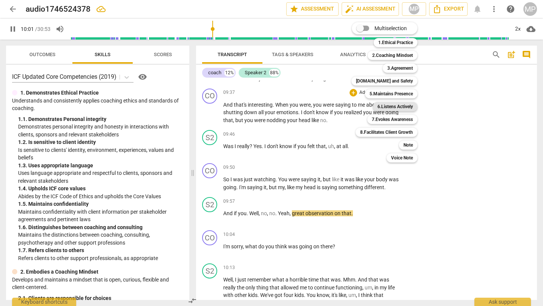
click at [389, 105] on b "6.Listens Actively" at bounding box center [394, 106] width 35 height 9
type input "602"
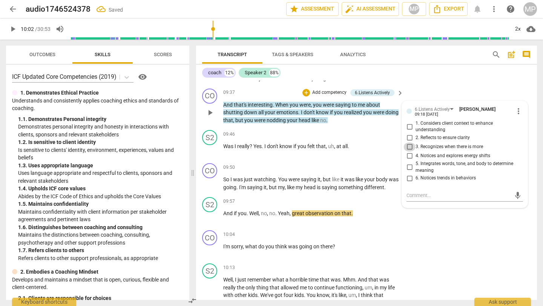
click at [409, 146] on input "3. Recognizes when there is more" at bounding box center [409, 146] width 12 height 9
checkbox input "true"
click at [409, 138] on input "2. Reflects to ensure clarity" at bounding box center [409, 137] width 12 height 9
checkbox input "true"
click at [408, 165] on input "5. Integrates words, tone, and body to determine meaning" at bounding box center [409, 167] width 12 height 9
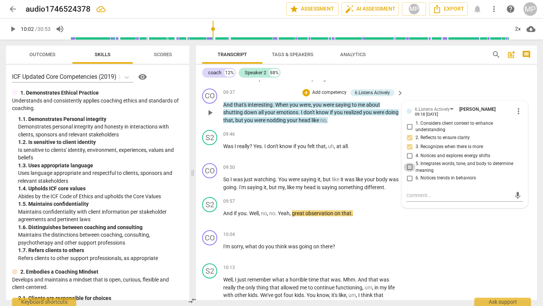
checkbox input "true"
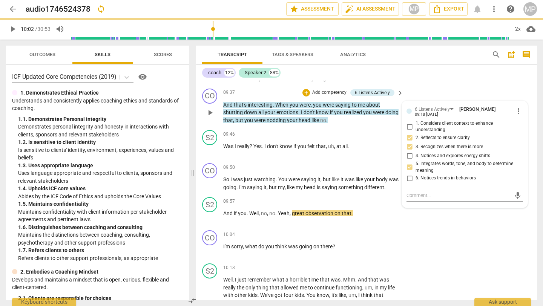
click at [410, 152] on input "4. Notices and explores energy shifts" at bounding box center [409, 156] width 12 height 9
checkbox input "true"
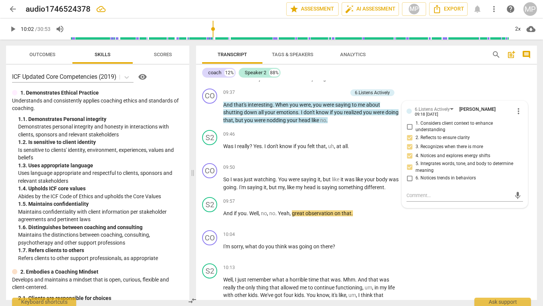
click at [14, 28] on span "play_arrow" at bounding box center [12, 29] width 9 height 9
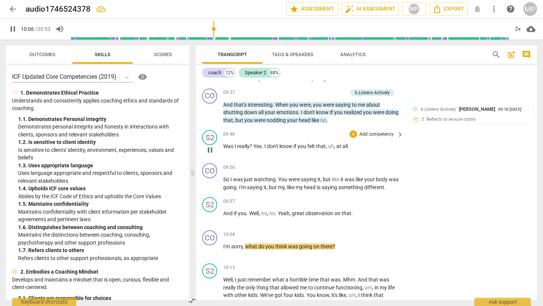
click at [210, 152] on span "pause" at bounding box center [209, 150] width 9 height 9
click at [211, 150] on span "play_arrow" at bounding box center [209, 150] width 9 height 9
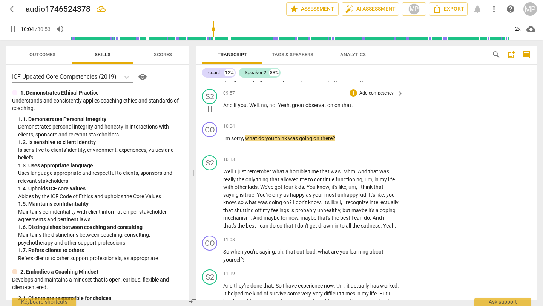
scroll to position [1257, 0]
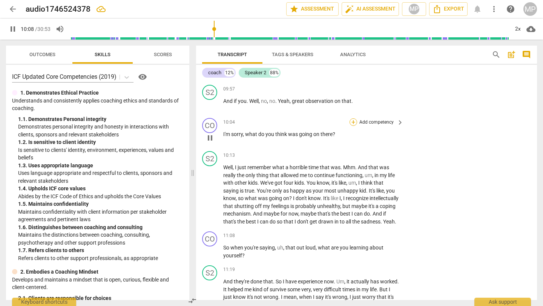
click at [351, 126] on div "+" at bounding box center [353, 122] width 8 height 8
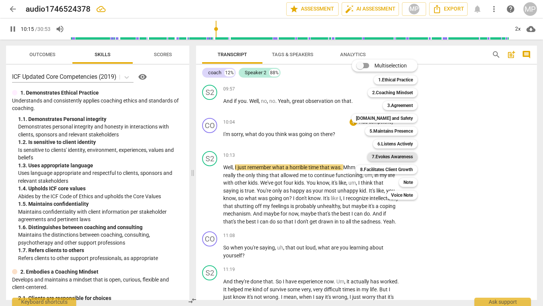
click at [391, 157] on b "7.Evokes Awareness" at bounding box center [392, 156] width 41 height 9
type input "616"
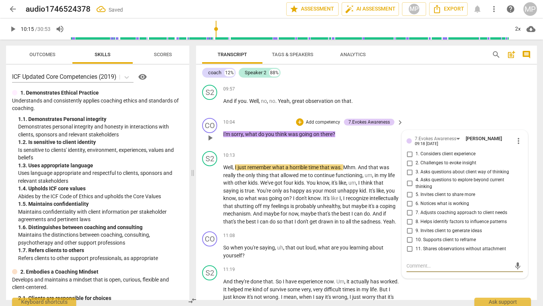
click at [408, 235] on input "9. Invites client to generate ideas" at bounding box center [409, 230] width 12 height 9
checkbox input "true"
click at [408, 208] on input "6. Notices what is working" at bounding box center [409, 203] width 12 height 9
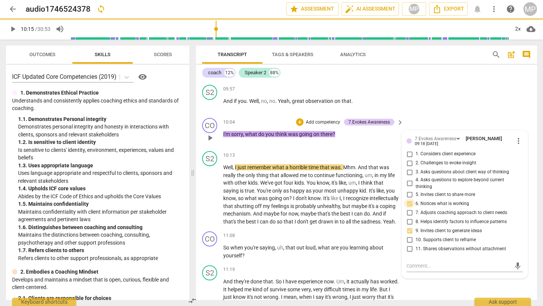
click at [407, 208] on input "6. Notices what is working" at bounding box center [409, 203] width 12 height 9
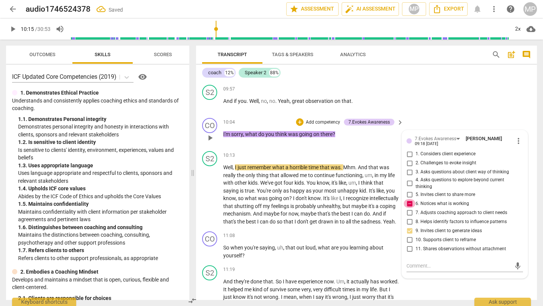
click at [407, 208] on input "6. Notices what is working" at bounding box center [409, 203] width 12 height 9
checkbox input "false"
click at [408, 177] on input "3. Asks questions about client way of thinking" at bounding box center [409, 172] width 12 height 9
checkbox input "true"
click at [408, 188] on input "4. Asks questions to explore beyond current thinking" at bounding box center [409, 183] width 12 height 9
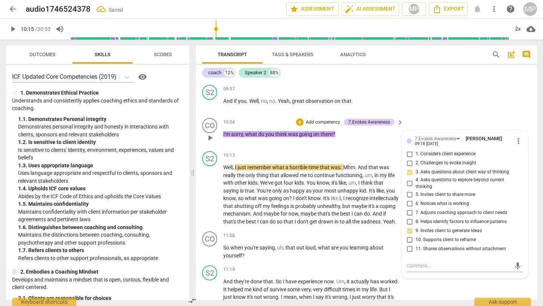
checkbox input "true"
click at [409, 158] on input "1. Considers client experience" at bounding box center [409, 154] width 12 height 9
checkbox input "true"
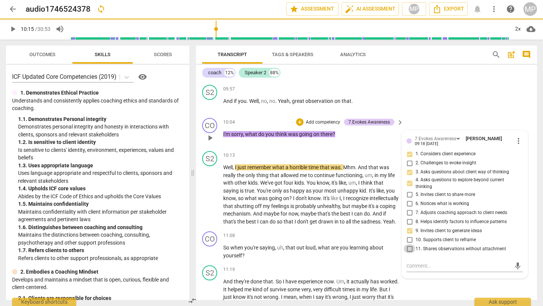
click at [405, 252] on input "11. Shares observations without attachment" at bounding box center [409, 248] width 12 height 9
checkbox input "true"
click at [433, 98] on div "S2 play_arrow pause 09:57 + Add competency keyboard_arrow_right And if you . We…" at bounding box center [366, 98] width 341 height 33
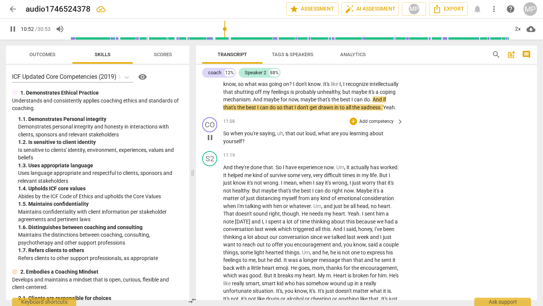
scroll to position [1372, 0]
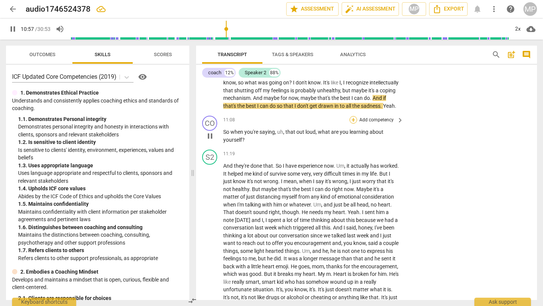
click at [351, 124] on div "+" at bounding box center [353, 120] width 8 height 8
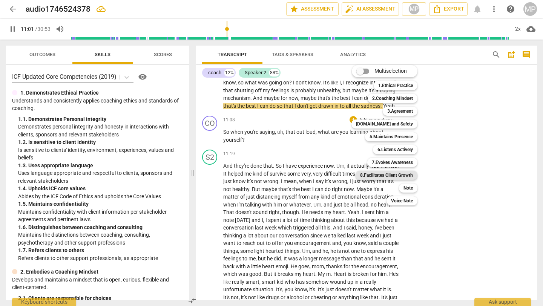
click at [382, 172] on b "8.Facilitates Client Growth" at bounding box center [386, 175] width 53 height 9
type input "662"
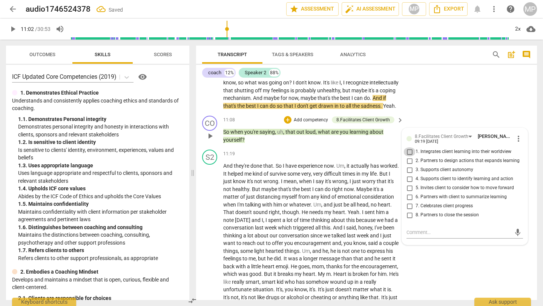
click at [410, 156] on input "1. Integrates client learning into their worldview" at bounding box center [409, 151] width 12 height 9
checkbox input "true"
click at [424, 112] on div "S2 play_arrow pause 10:13 + Add competency keyboard_arrow_right Well , I just r…" at bounding box center [366, 72] width 341 height 80
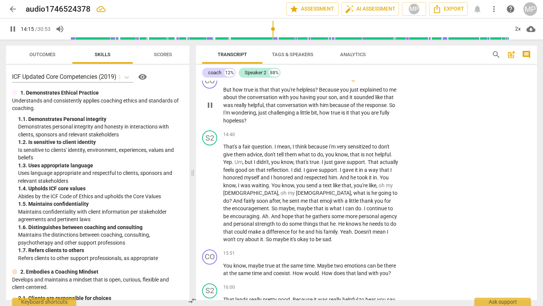
scroll to position [1662, 0]
click at [357, 80] on div "+ Add competency" at bounding box center [371, 77] width 45 height 8
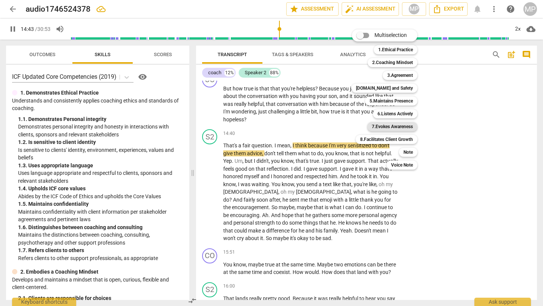
click at [387, 127] on b "7.Evokes Awareness" at bounding box center [392, 126] width 41 height 9
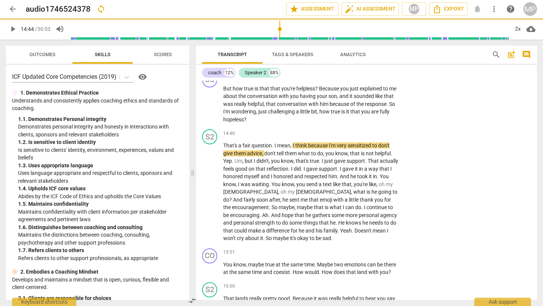
type input "884"
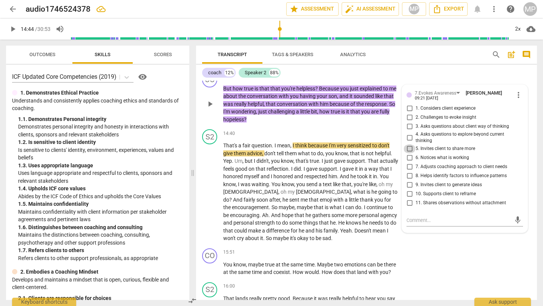
click at [407, 153] on input "5. Invites client to share more" at bounding box center [409, 148] width 12 height 9
checkbox input "true"
click at [407, 122] on input "2. Challenges to evoke insight" at bounding box center [409, 117] width 12 height 9
checkbox input "true"
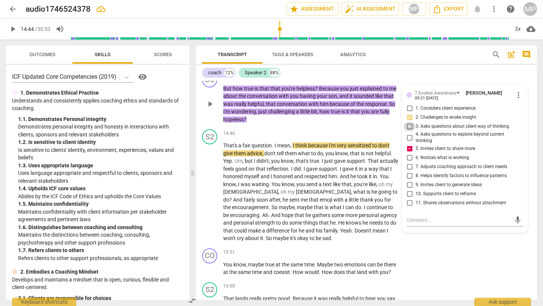
click at [407, 131] on input "3. Asks questions about client way of thinking" at bounding box center [409, 126] width 12 height 9
checkbox input "true"
click at [408, 142] on input "4. Asks questions to explore beyond current thinking" at bounding box center [409, 137] width 12 height 9
checkbox input "true"
click at [409, 190] on input "9. Invites client to generate ideas" at bounding box center [409, 185] width 12 height 9
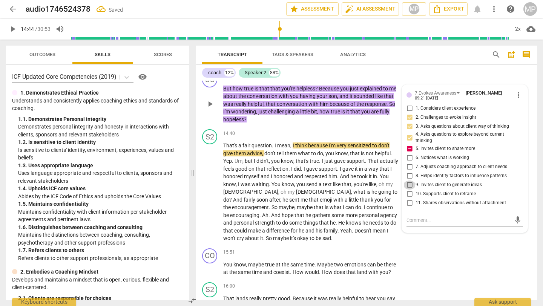
checkbox input "true"
click at [411, 181] on input "8. Helps identify factors to influence patterns" at bounding box center [409, 176] width 12 height 9
checkbox input "true"
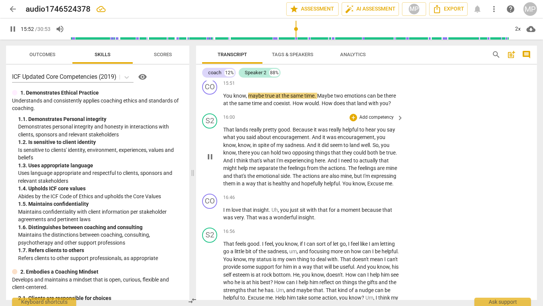
scroll to position [1832, 0]
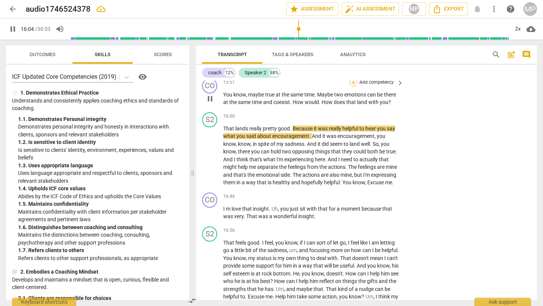
click at [354, 86] on div "+" at bounding box center [353, 83] width 8 height 8
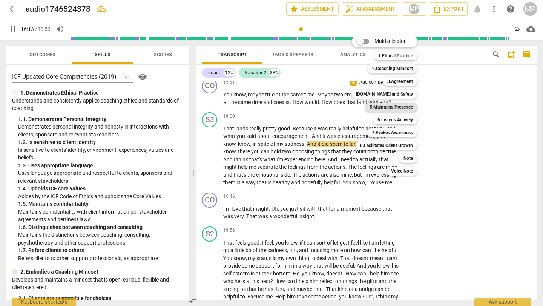
click at [398, 104] on b "5.Maintains Presence" at bounding box center [390, 107] width 43 height 9
type input "974"
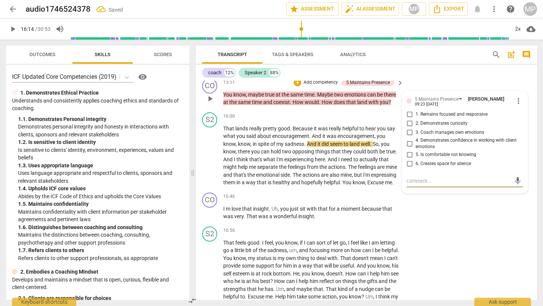
click at [407, 128] on input "2. Demonstrates curiosity" at bounding box center [409, 123] width 12 height 9
checkbox input "true"
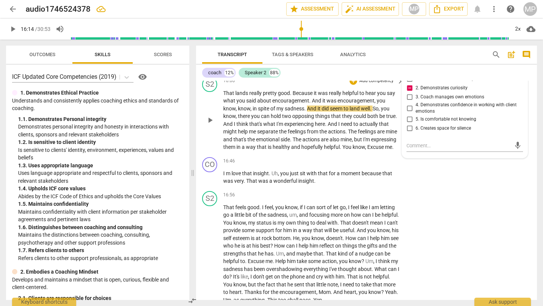
scroll to position [1870, 0]
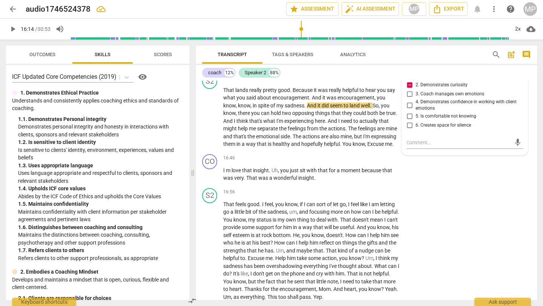
click at [13, 29] on span "play_arrow" at bounding box center [12, 29] width 9 height 9
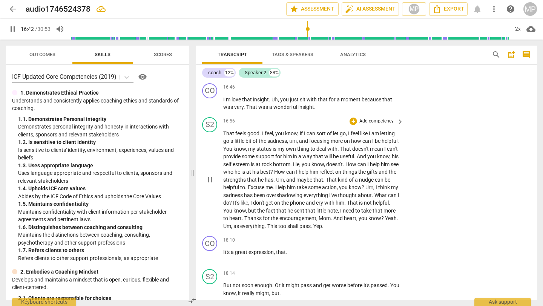
scroll to position [1941, 0]
click at [351, 92] on div "+" at bounding box center [353, 88] width 8 height 8
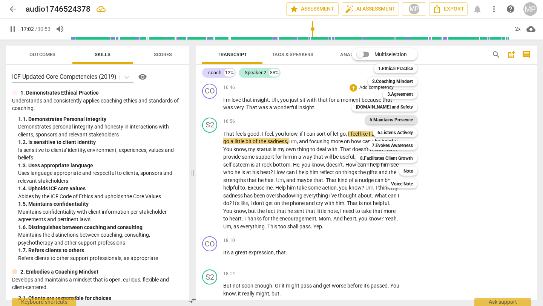
click at [395, 121] on b "5.Maintains Presence" at bounding box center [390, 119] width 43 height 9
type input "1023"
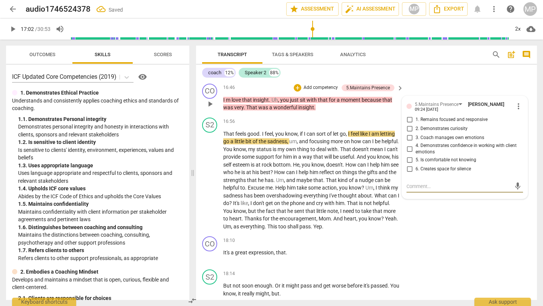
click at [411, 174] on input "6. Creates space for silence" at bounding box center [409, 169] width 12 height 9
checkbox input "true"
click at [411, 153] on input "4. Demonstrates confidence in working with client emotions" at bounding box center [409, 148] width 12 height 9
checkbox input "true"
click at [409, 133] on input "2. Demonstrates curiosity" at bounding box center [409, 128] width 12 height 9
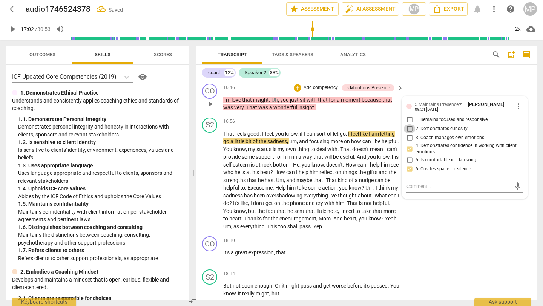
checkbox input "true"
click at [404, 124] on input "1. Remains focused and responsive" at bounding box center [409, 119] width 12 height 9
checkbox input "true"
click at [419, 81] on div "S2 play_arrow pause 16:00 + Add competency keyboard_arrow_right That lands real…" at bounding box center [366, 40] width 341 height 80
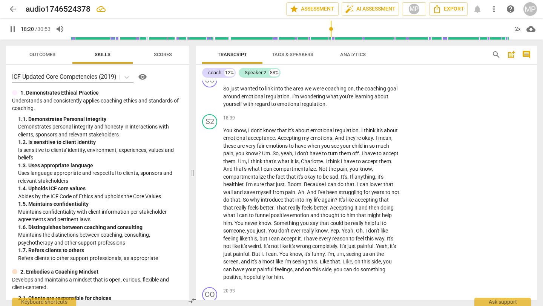
scroll to position [2171, 0]
click at [352, 81] on div "+" at bounding box center [353, 77] width 8 height 8
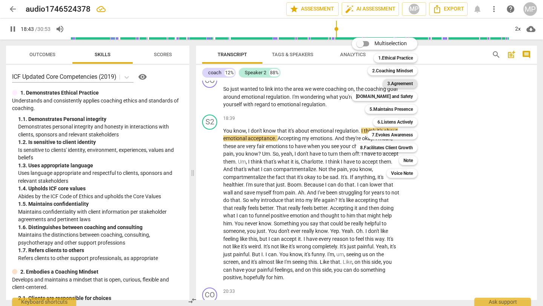
click at [394, 84] on b "3.Agreement" at bounding box center [400, 83] width 26 height 9
type input "1124"
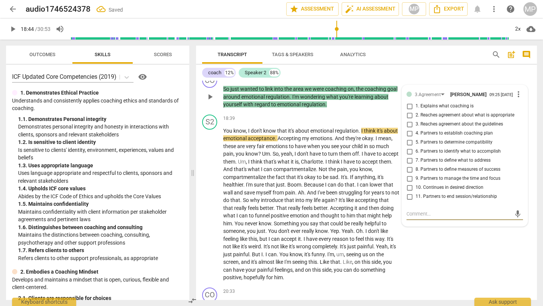
click at [408, 183] on input "9. Partners to manage the time and focus" at bounding box center [409, 178] width 12 height 9
checkbox input "true"
click at [408, 192] on input "10. Continues in desired direction" at bounding box center [409, 187] width 12 height 9
checkbox input "true"
click at [9, 28] on span "play_arrow" at bounding box center [12, 29] width 9 height 9
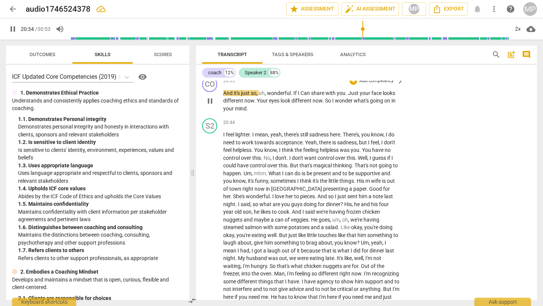
scroll to position [2383, 0]
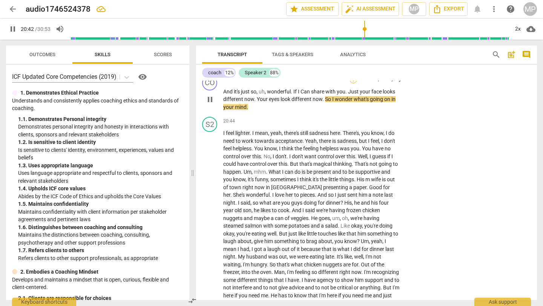
click at [350, 83] on div "+" at bounding box center [353, 80] width 8 height 8
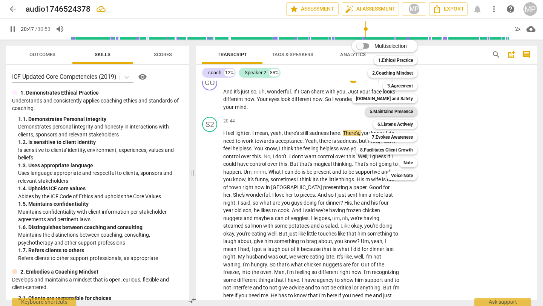
click at [403, 114] on b "5.Maintains Presence" at bounding box center [390, 111] width 43 height 9
type input "1248"
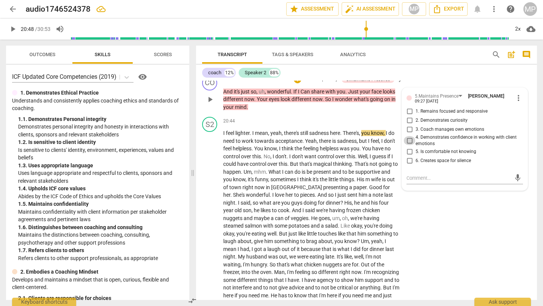
click at [407, 145] on input "4. Demonstrates confidence in working with client emotions" at bounding box center [409, 140] width 12 height 9
checkbox input "true"
click at [299, 83] on div "+" at bounding box center [298, 80] width 8 height 8
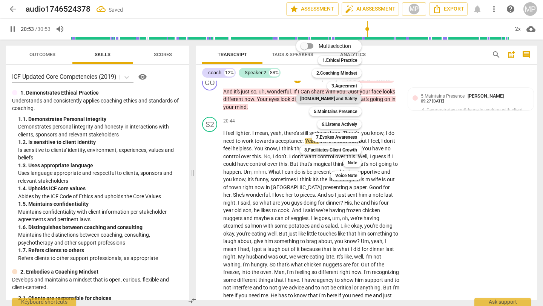
click at [347, 98] on b "4.Trust and Safety" at bounding box center [328, 98] width 57 height 9
type input "1254"
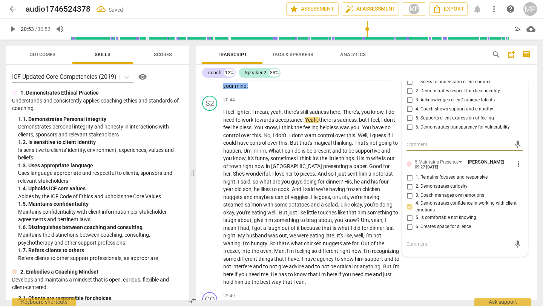
scroll to position [2410, 0]
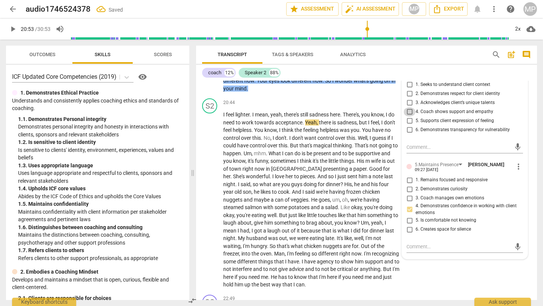
click at [408, 116] on input "4. Coach shows support and empathy" at bounding box center [409, 111] width 12 height 9
checkbox input "true"
click at [407, 126] on input "5. Supports client expression of feeling" at bounding box center [409, 120] width 12 height 9
checkbox input "true"
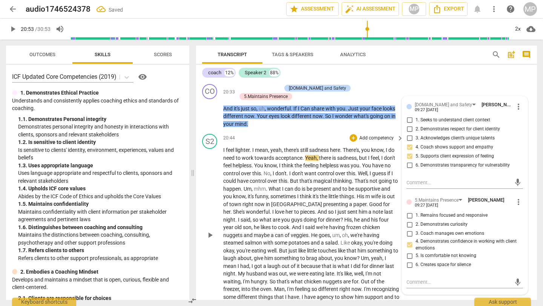
scroll to position [2368, 0]
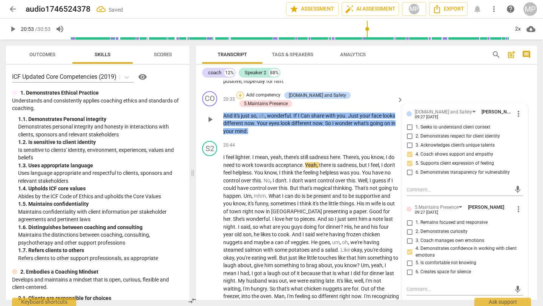
click at [244, 99] on div "+" at bounding box center [240, 96] width 8 height 8
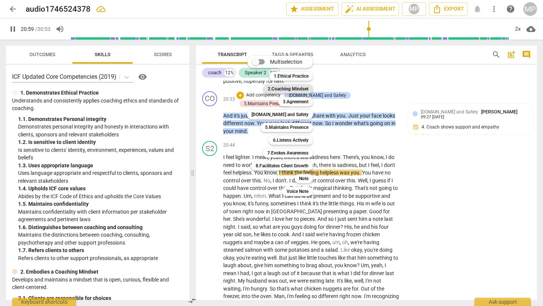
click at [297, 88] on b "2.Coaching Mindset" at bounding box center [288, 88] width 41 height 9
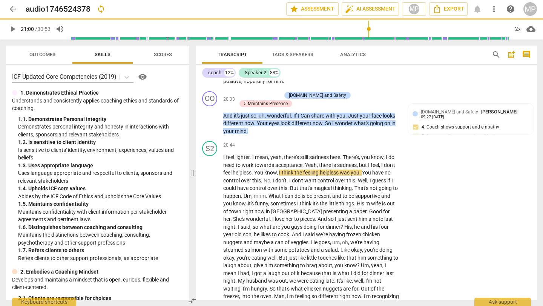
type input "1260"
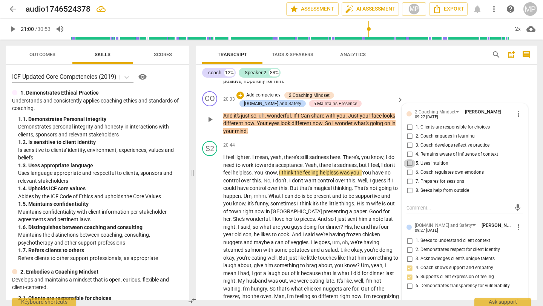
click at [411, 168] on input "5. Uses intuition" at bounding box center [409, 163] width 12 height 9
checkbox input "true"
click at [238, 99] on div "+" at bounding box center [240, 96] width 8 height 8
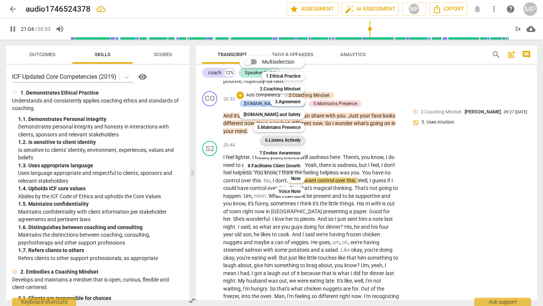
click at [287, 138] on b "6.Listens Actively" at bounding box center [282, 140] width 35 height 9
type input "1265"
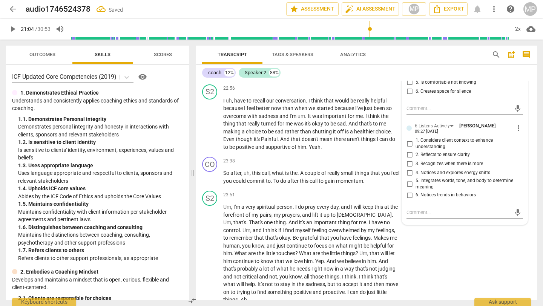
scroll to position [2667, 0]
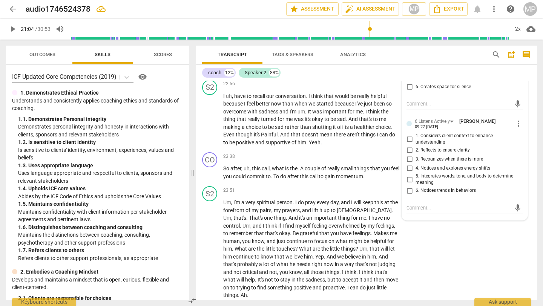
click at [407, 173] on input "4. Notices and explores energy shifts" at bounding box center [409, 168] width 12 height 9
checkbox input "true"
click at [408, 184] on input "5. Integrates words, tone, and body to determine meaning" at bounding box center [409, 179] width 12 height 9
checkbox input "true"
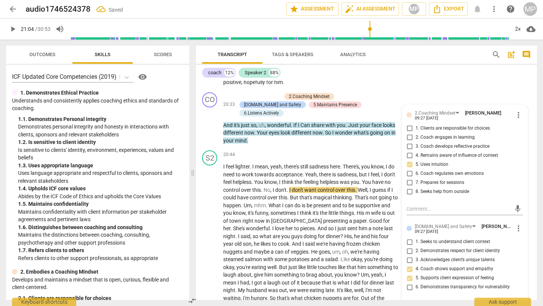
scroll to position [2341, 0]
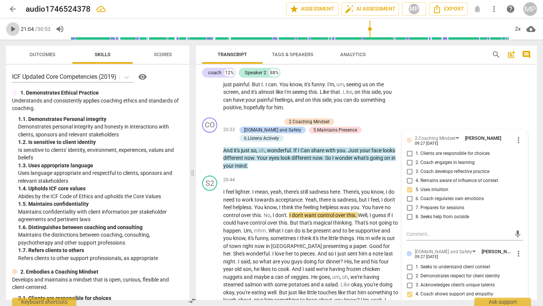
click at [13, 25] on span "play_arrow" at bounding box center [12, 29] width 9 height 9
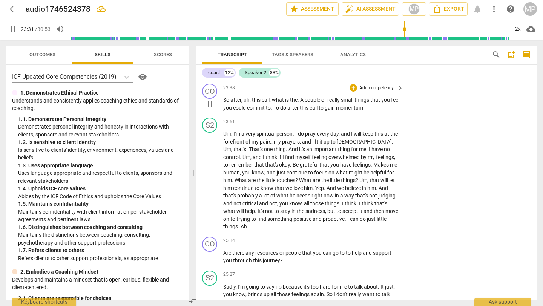
scroll to position [2736, 0]
click at [211, 108] on span "pause" at bounding box center [209, 103] width 9 height 9
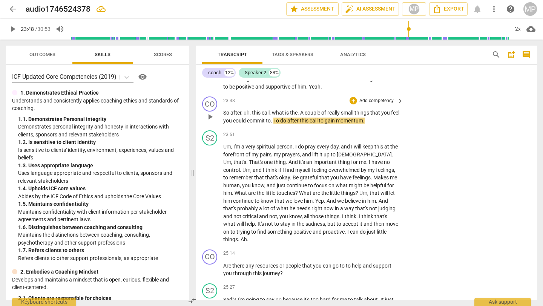
scroll to position [2723, 0]
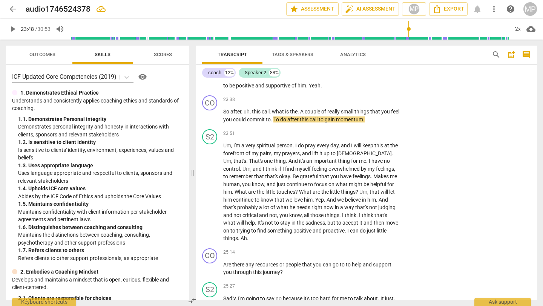
click at [11, 27] on span "play_arrow" at bounding box center [12, 29] width 9 height 9
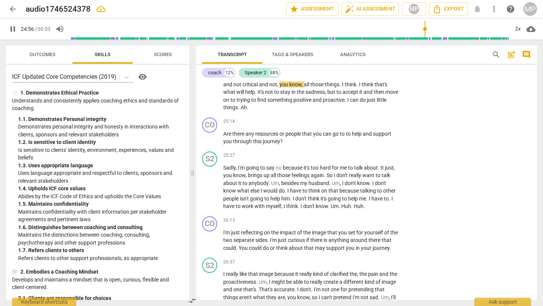
scroll to position [2856, 0]
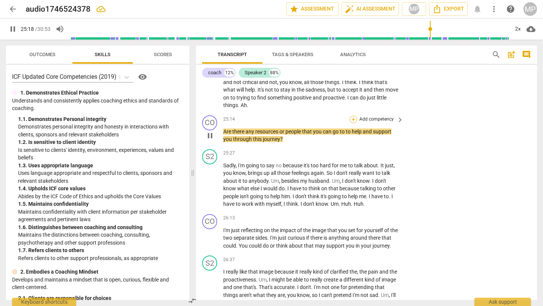
click at [354, 123] on div "+" at bounding box center [353, 120] width 8 height 8
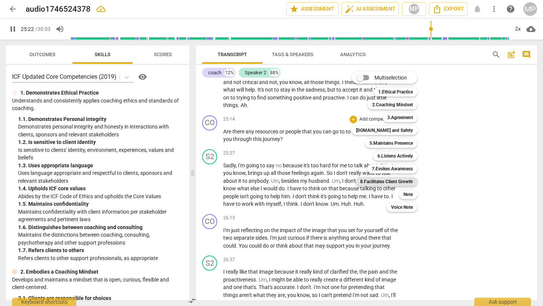
click at [392, 181] on b "8.Facilitates Client Growth" at bounding box center [386, 181] width 53 height 9
type input "1522"
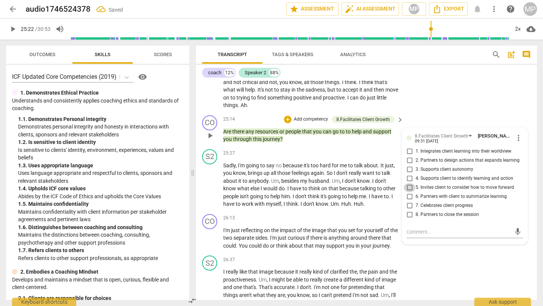
click at [406, 192] on input "5. Invites client to consider how to move forward" at bounding box center [409, 187] width 12 height 9
checkbox input "true"
click at [408, 165] on input "2. Partners to design actions that expands learning" at bounding box center [409, 160] width 12 height 9
checkbox input "true"
click at [408, 156] on input "1. Integrates client learning into their worldview" at bounding box center [409, 151] width 12 height 9
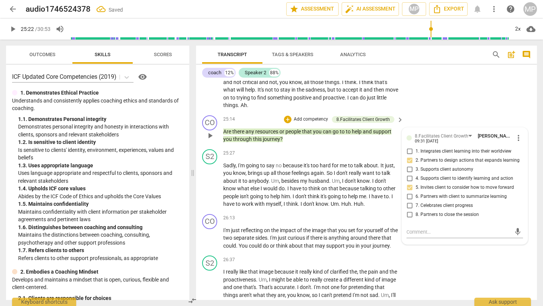
checkbox input "true"
click at [408, 183] on input "4. Supports client to identify learning and action" at bounding box center [409, 178] width 12 height 9
checkbox input "true"
click at [409, 174] on input "3. Supports client autonomy" at bounding box center [409, 169] width 12 height 9
checkbox input "true"
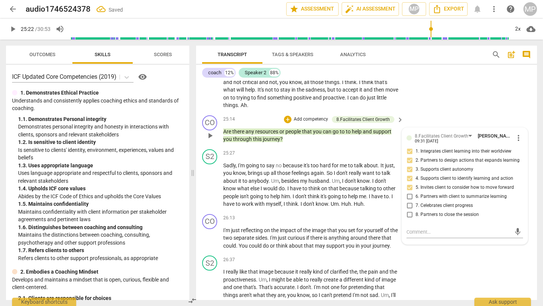
click at [408, 201] on input "6. Partners with client to summarize learning" at bounding box center [409, 196] width 12 height 9
checkbox input "true"
click at [442, 112] on div "S2 play_arrow pause 23:51 + Add competency keyboard_arrow_right Um , I'm a very…" at bounding box center [366, 52] width 341 height 119
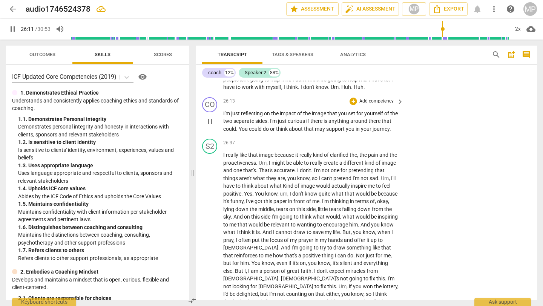
scroll to position [2979, 0]
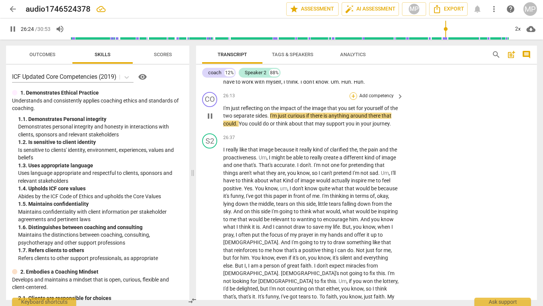
click at [351, 100] on div "+" at bounding box center [353, 96] width 8 height 8
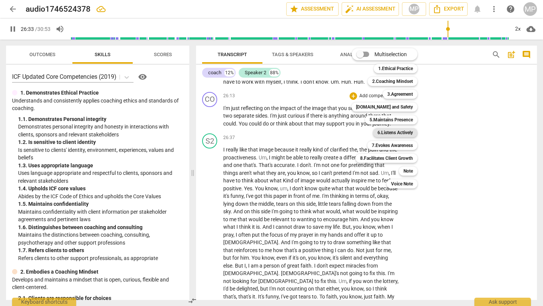
click at [407, 130] on b "6.Listens Actively" at bounding box center [394, 132] width 35 height 9
type input "1594"
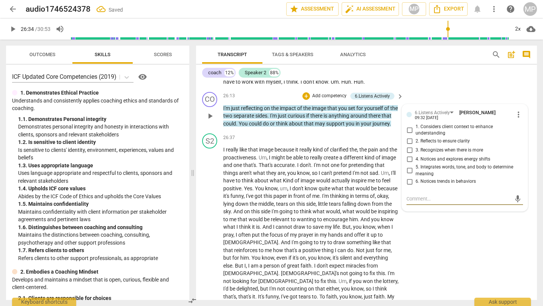
click at [409, 155] on input "3. Recognizes when there is more" at bounding box center [409, 150] width 12 height 9
checkbox input "true"
click at [306, 100] on div "+" at bounding box center [306, 96] width 8 height 8
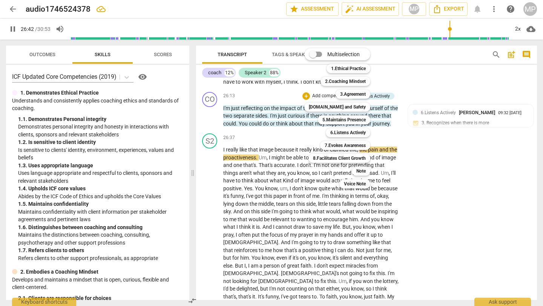
click at [15, 21] on div at bounding box center [271, 153] width 543 height 306
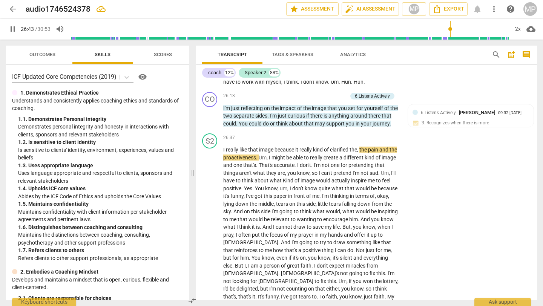
click at [12, 29] on span "pause" at bounding box center [12, 29] width 9 height 9
type input "1604"
click at [304, 100] on div "+" at bounding box center [306, 96] width 8 height 8
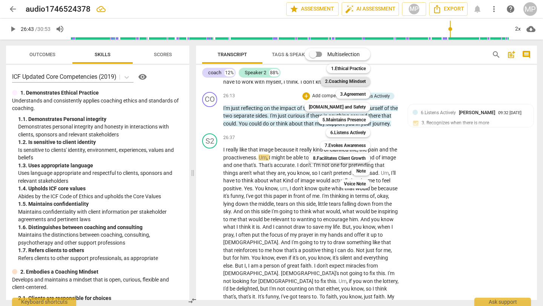
click at [365, 78] on b "2.Coaching Mindset" at bounding box center [345, 81] width 41 height 9
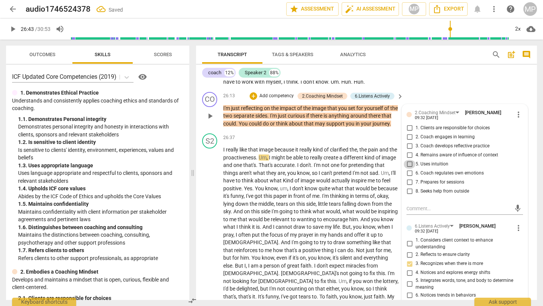
click at [409, 169] on input "5. Uses intuition" at bounding box center [409, 164] width 12 height 9
checkbox input "true"
click at [408, 160] on input "4. Remains aware of influence of context" at bounding box center [409, 155] width 12 height 9
checkbox input "true"
click at [409, 133] on input "1. Clients are responsible for choices" at bounding box center [409, 128] width 12 height 9
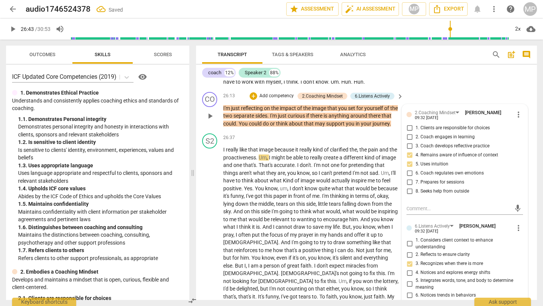
checkbox input "true"
click at [407, 71] on div "coach 12% Speaker 2 88%" at bounding box center [366, 72] width 329 height 13
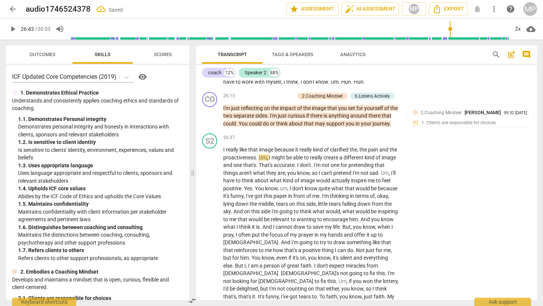
click at [14, 27] on span "play_arrow" at bounding box center [12, 29] width 9 height 9
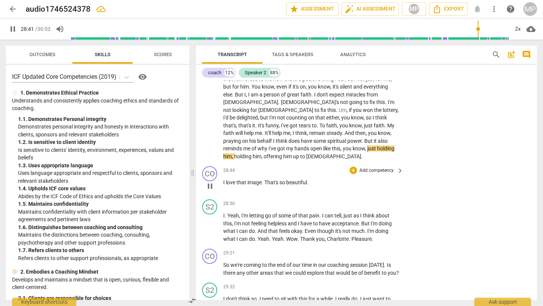
scroll to position [3150, 0]
click at [353, 174] on div "+" at bounding box center [353, 170] width 8 height 8
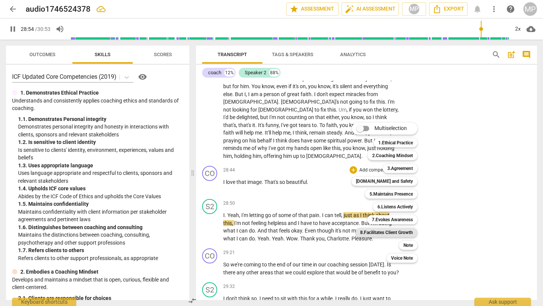
click at [399, 234] on b "8.Facilitates Client Growth" at bounding box center [386, 232] width 53 height 9
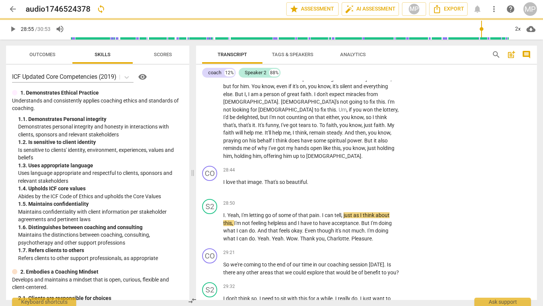
type input "1735"
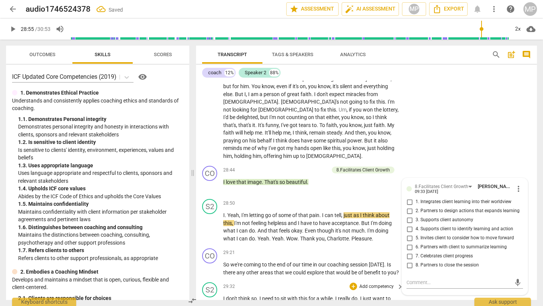
scroll to position [3265, 0]
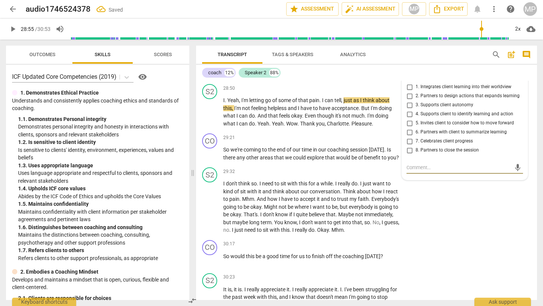
click at [409, 146] on input "7. Celebrates client progress" at bounding box center [409, 141] width 12 height 9
checkbox input "true"
click at [376, 161] on p "So we're coming to the end of our time in our coaching session today . Is there…" at bounding box center [311, 153] width 176 height 15
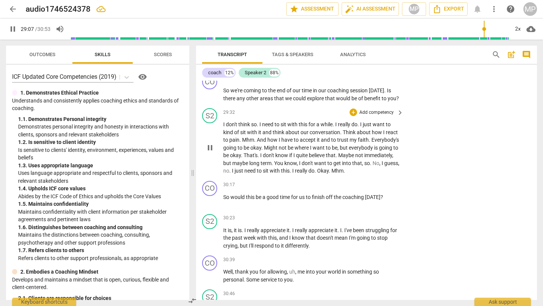
scroll to position [3328, 0]
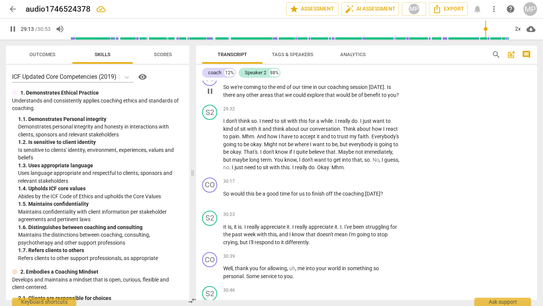
click at [354, 79] on div "+" at bounding box center [353, 75] width 8 height 8
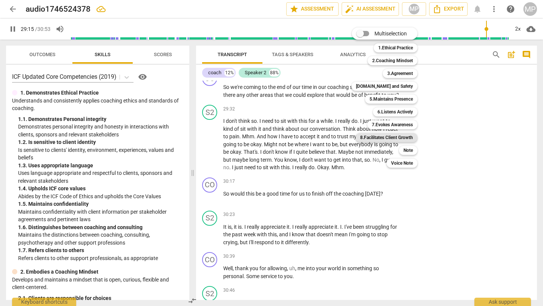
click at [392, 136] on b "8.Facilitates Client Growth" at bounding box center [386, 137] width 53 height 9
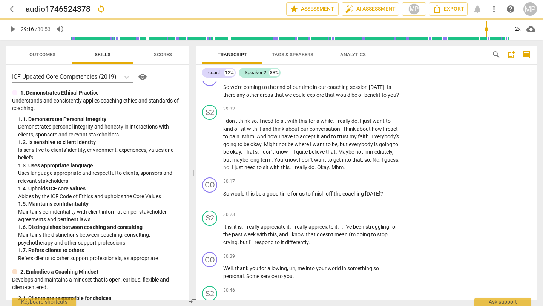
type input "1757"
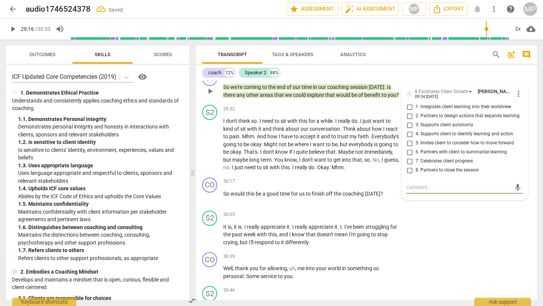
click at [408, 175] on input "8. Partners to close the session" at bounding box center [409, 170] width 12 height 9
checkbox input "true"
click at [432, 80] on div "coach 12% Speaker 2 88% CO play_arrow pause 00:04 + Add competency keyboard_arr…" at bounding box center [366, 182] width 341 height 235
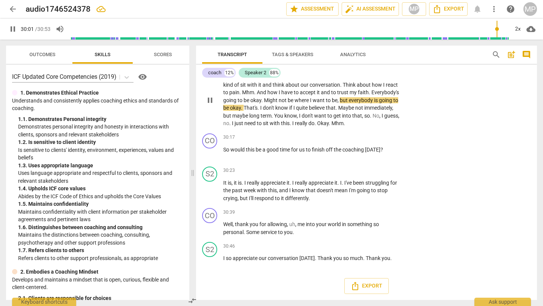
scroll to position [3384, 0]
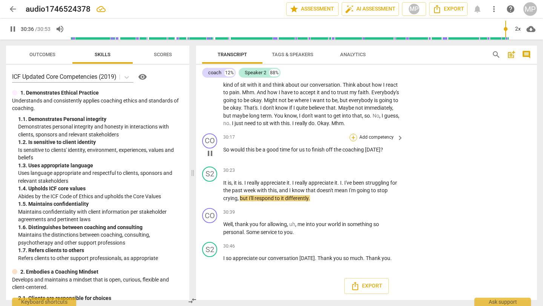
click at [351, 141] on div "+" at bounding box center [353, 138] width 8 height 8
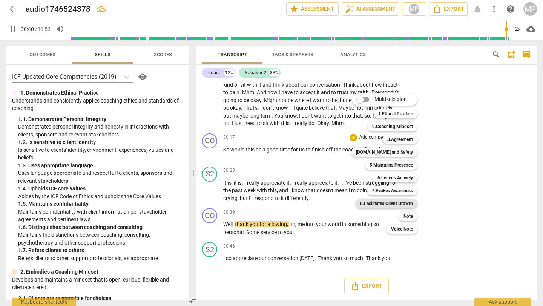
click at [393, 203] on b "8.Facilitates Client Growth" at bounding box center [386, 203] width 53 height 9
type input "1841"
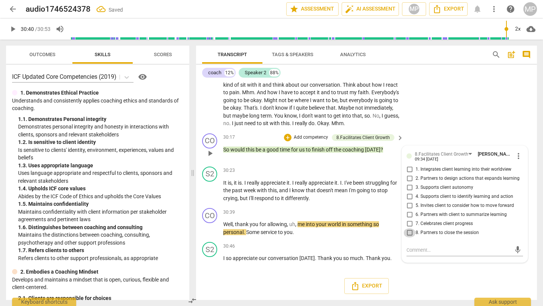
click at [408, 237] on input "8. Partners to close the session" at bounding box center [409, 232] width 12 height 9
checkbox input "true"
click at [409, 228] on input "7. Celebrates client progress" at bounding box center [409, 223] width 12 height 9
checkbox input "true"
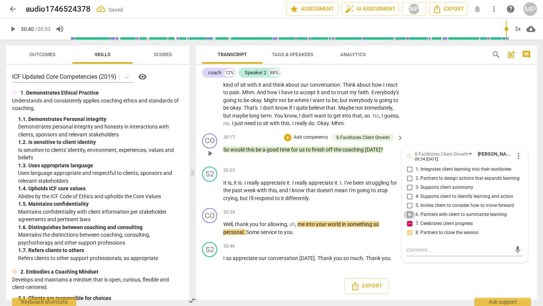
click at [408, 219] on input "6. Partners with client to summarize learning" at bounding box center [409, 214] width 12 height 9
checkbox input "true"
click at [408, 210] on input "5. Invites client to consider how to move forward" at bounding box center [409, 205] width 12 height 9
checkbox input "true"
click at [407, 201] on input "4. Supports client to identify learning and action" at bounding box center [409, 196] width 12 height 9
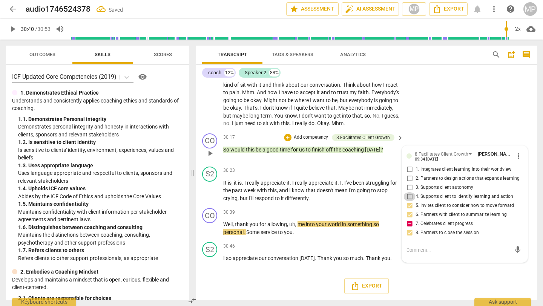
checkbox input "true"
click at [407, 192] on input "3. Supports client autonomy" at bounding box center [409, 187] width 12 height 9
checkbox input "true"
click at [408, 183] on input "2. Partners to design actions that expands learning" at bounding box center [409, 178] width 12 height 9
checkbox input "true"
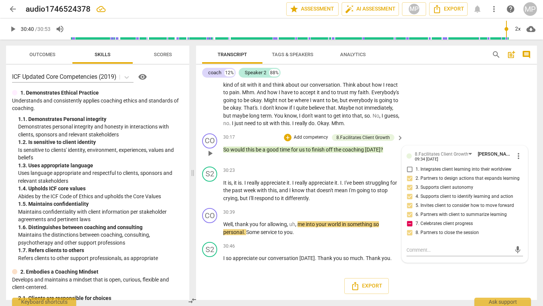
click at [405, 174] on input "1. Integrates client learning into their worldview" at bounding box center [409, 169] width 12 height 9
checkbox input "true"
click at [10, 25] on span "play_arrow" at bounding box center [12, 29] width 9 height 9
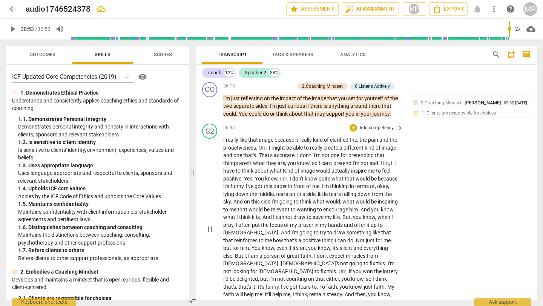
type input "1853"
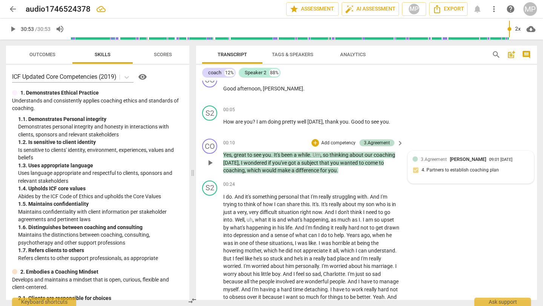
scroll to position [0, 0]
